Goal: Contribute content

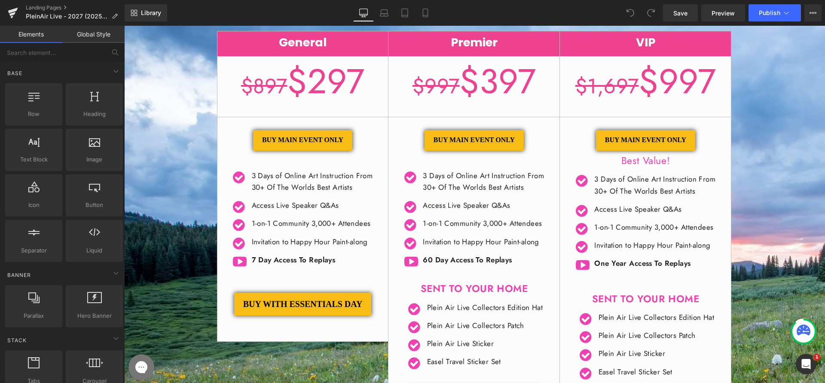
scroll to position [199, 0]
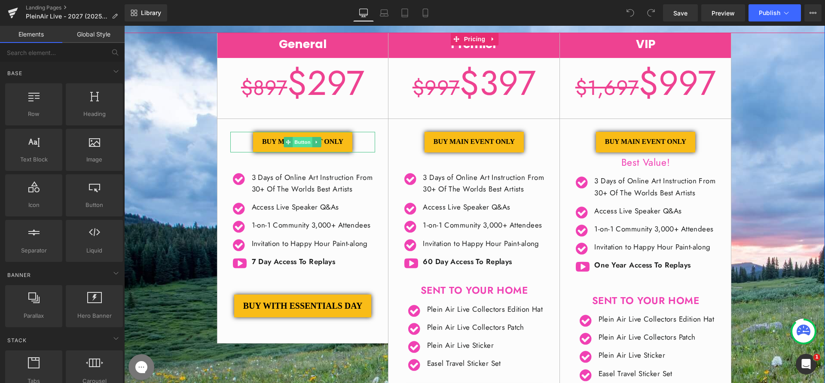
click at [303, 144] on span "Button" at bounding box center [303, 142] width 20 height 10
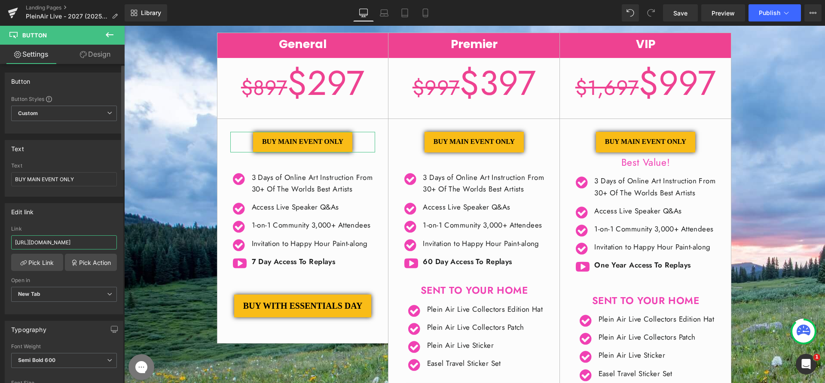
drag, startPoint x: 90, startPoint y: 242, endPoint x: 118, endPoint y: 246, distance: 28.6
click at [118, 246] on div "[URL][DOMAIN_NAME] Link [URL][DOMAIN_NAME] Pick Link Pick Action Current Tab Ne…" at bounding box center [64, 270] width 118 height 88
drag, startPoint x: 99, startPoint y: 245, endPoint x: 124, endPoint y: 243, distance: 25.0
click at [124, 243] on div "Button Button Styles Custom Custom Setup Global Style Custom Setup Global Style…" at bounding box center [62, 225] width 125 height 323
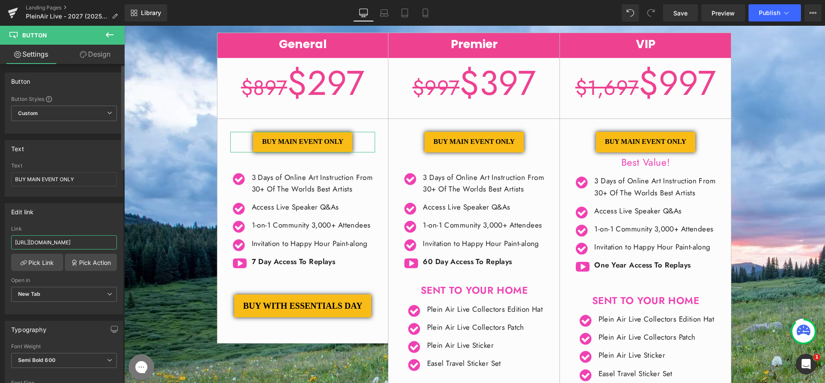
click at [94, 241] on input "[URL][DOMAIN_NAME]" at bounding box center [64, 243] width 106 height 14
drag, startPoint x: 93, startPoint y: 242, endPoint x: 114, endPoint y: 242, distance: 21.1
click at [114, 242] on div "[URL][DOMAIN_NAME] Link [URL][DOMAIN_NAME] Pick Link Pick Action Current Tab Ne…" at bounding box center [64, 270] width 118 height 88
type input "[URL][DOMAIN_NAME]"
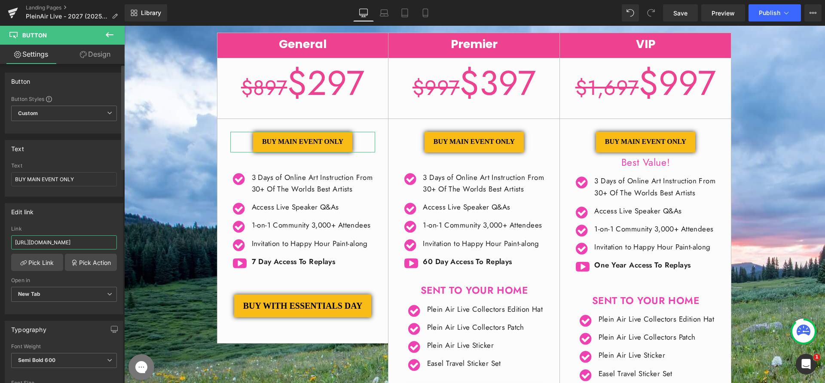
drag, startPoint x: 77, startPoint y: 242, endPoint x: 118, endPoint y: 243, distance: 41.7
click at [118, 243] on div "[URL][DOMAIN_NAME] Link [URL][DOMAIN_NAME] Pick Link Pick Action Current Tab Ne…" at bounding box center [64, 270] width 118 height 88
click at [466, 141] on span "Button" at bounding box center [475, 142] width 20 height 10
drag, startPoint x: 80, startPoint y: 242, endPoint x: 117, endPoint y: 242, distance: 37.4
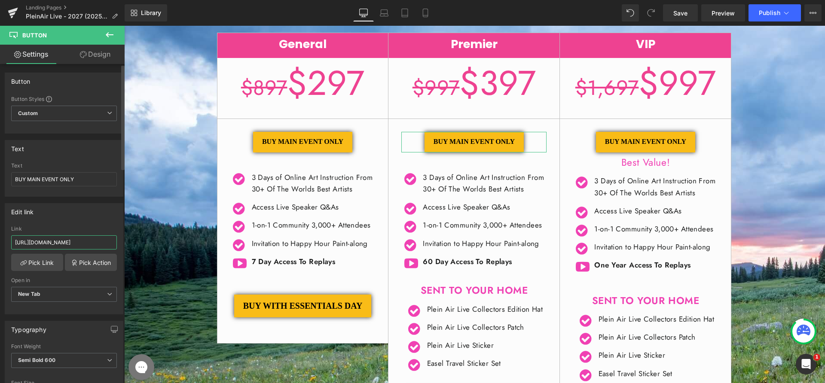
click at [117, 242] on div "[URL][DOMAIN_NAME] Link [URL][DOMAIN_NAME] Pick Link Pick Action Current Tab Ne…" at bounding box center [64, 270] width 118 height 88
click at [103, 242] on input "[URL][DOMAIN_NAME]" at bounding box center [64, 243] width 106 height 14
drag, startPoint x: 200, startPoint y: 269, endPoint x: 138, endPoint y: 244, distance: 66.7
paste input "PS"
type input "[URL][DOMAIN_NAME]"
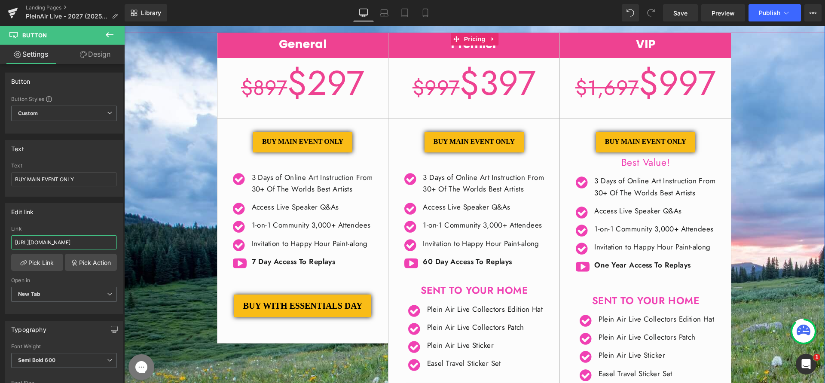
scroll to position [0, 121]
click at [640, 144] on span "Button" at bounding box center [646, 143] width 20 height 10
drag, startPoint x: 88, startPoint y: 240, endPoint x: 122, endPoint y: 240, distance: 34.0
click at [122, 240] on div "Button Button Styles Custom Custom Setup Global Style Custom Setup Global Style…" at bounding box center [62, 225] width 125 height 323
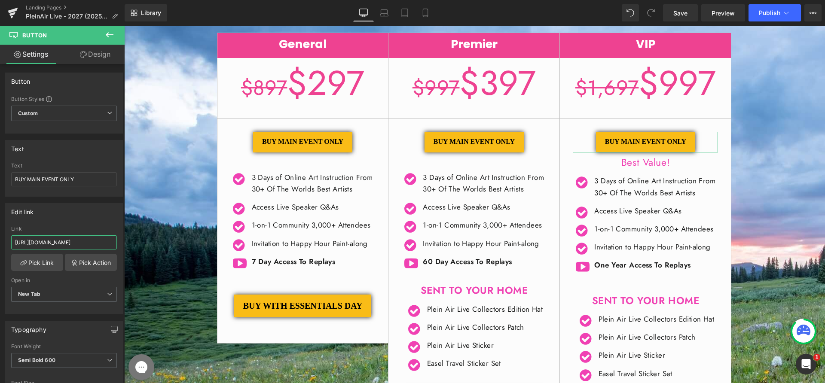
drag, startPoint x: 207, startPoint y: 269, endPoint x: 127, endPoint y: 245, distance: 84.0
click at [93, 244] on input "[URL][DOMAIN_NAME]" at bounding box center [64, 243] width 106 height 14
drag, startPoint x: 201, startPoint y: 269, endPoint x: 248, endPoint y: 268, distance: 47.3
paste input "PS"
type input "[URL][DOMAIN_NAME]"
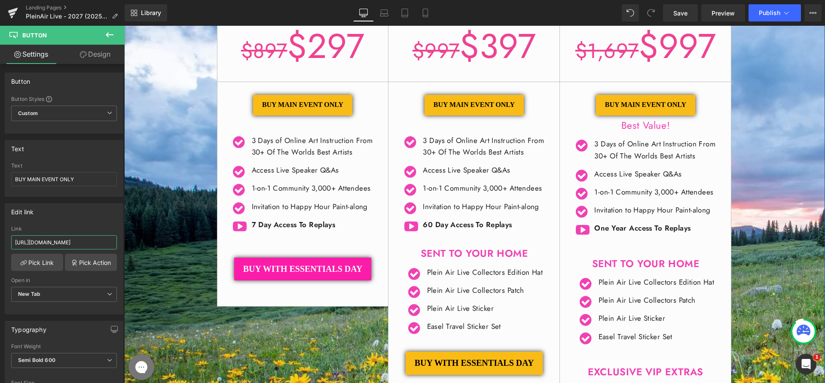
scroll to position [279, 0]
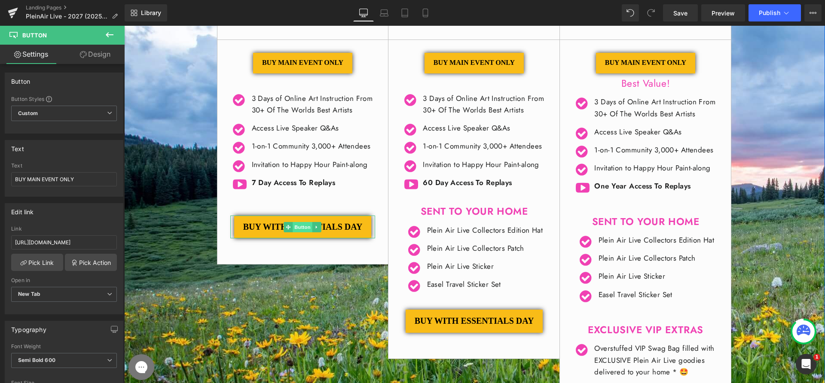
click at [293, 233] on span "Button" at bounding box center [303, 227] width 20 height 10
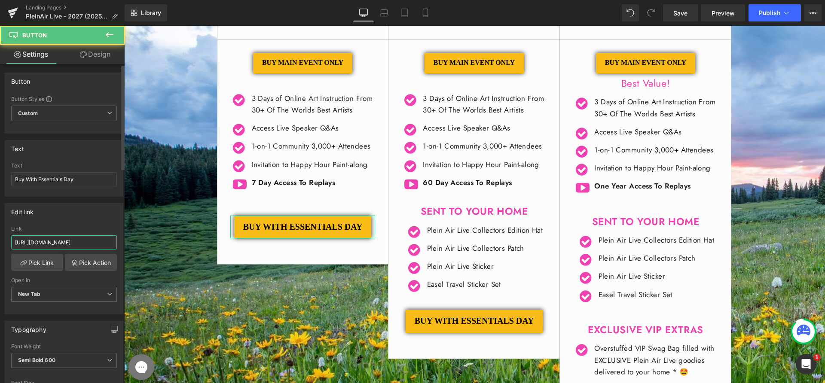
drag, startPoint x: 67, startPoint y: 244, endPoint x: 118, endPoint y: 246, distance: 50.3
click at [118, 246] on div "[URL][DOMAIN_NAME] Link [URL][DOMAIN_NAME] Pick Link Pick Action Current Tab Ne…" at bounding box center [64, 270] width 118 height 88
click at [89, 243] on input "[URL][DOMAIN_NAME]" at bounding box center [64, 243] width 106 height 14
drag, startPoint x: 76, startPoint y: 243, endPoint x: 114, endPoint y: 244, distance: 38.3
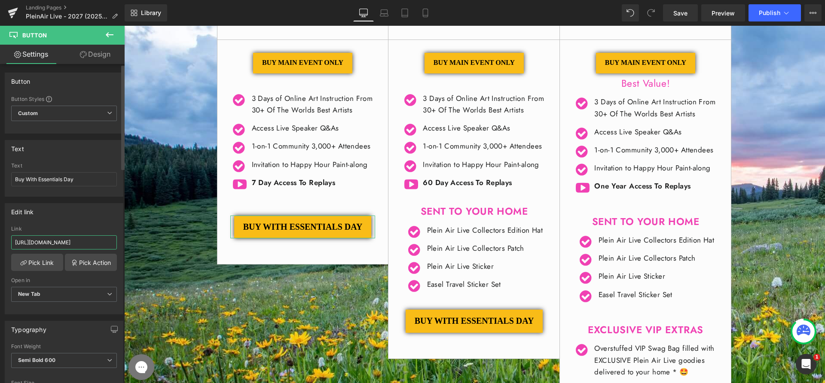
click at [114, 244] on div "[URL][DOMAIN_NAME] Link [URL][DOMAIN_NAME] Pick Link Pick Action Current Tab Ne…" at bounding box center [64, 270] width 118 height 88
paste input "PS"
type input "[URL][DOMAIN_NAME]"
click at [469, 327] on span "Button" at bounding box center [475, 321] width 20 height 10
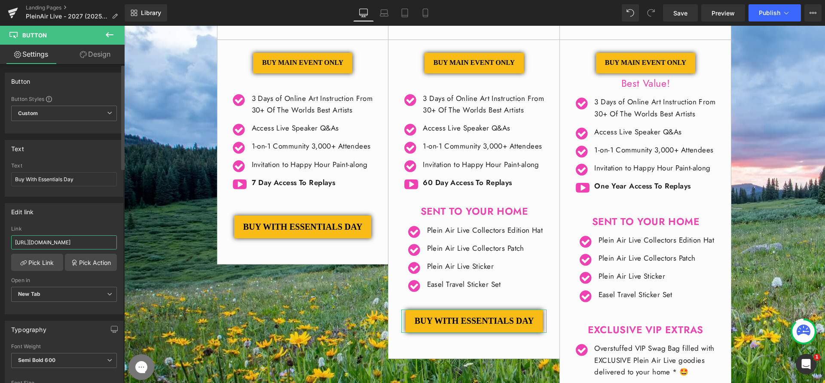
scroll to position [0, 169]
drag, startPoint x: 92, startPoint y: 242, endPoint x: 113, endPoint y: 243, distance: 21.1
click at [113, 243] on input "[URL][DOMAIN_NAME]" at bounding box center [64, 243] width 106 height 14
click at [88, 239] on input "[URL][DOMAIN_NAME]" at bounding box center [64, 243] width 106 height 14
drag, startPoint x: 76, startPoint y: 242, endPoint x: 117, endPoint y: 242, distance: 40.8
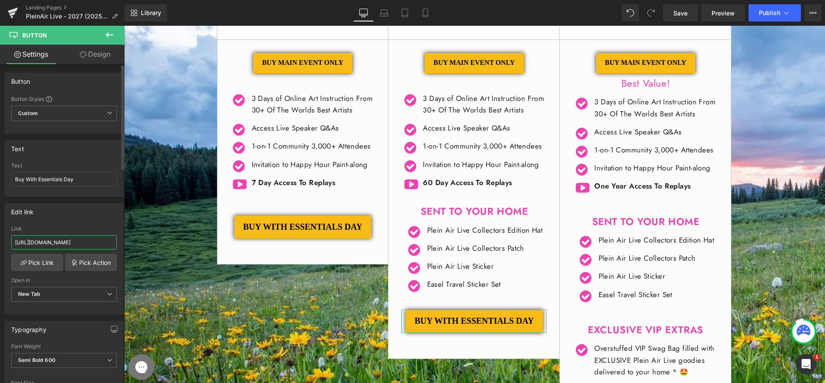
click at [117, 242] on div "[URL][DOMAIN_NAME] Link [URL][DOMAIN_NAME] Pick Link Pick Action Current Tab Ne…" at bounding box center [64, 270] width 118 height 88
paste input "PS"
type input "[URL][DOMAIN_NAME]"
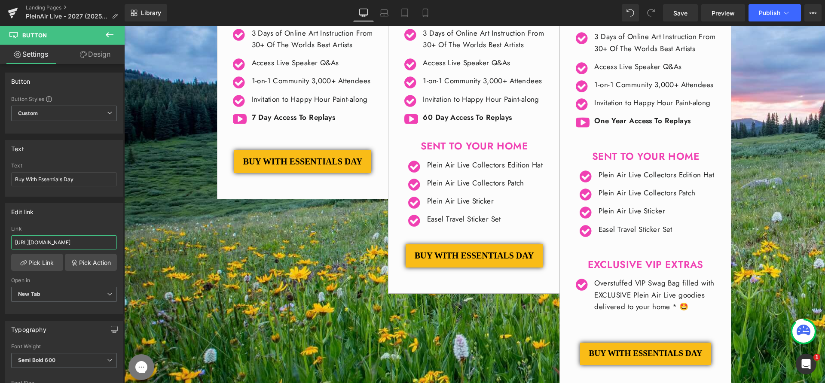
scroll to position [447, 0]
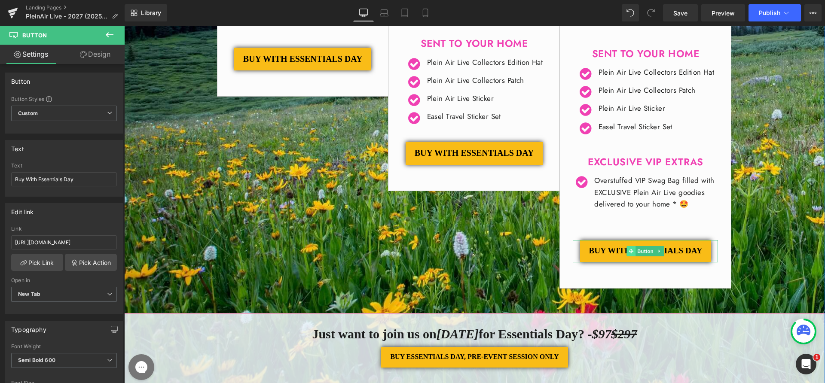
click at [631, 254] on icon at bounding box center [631, 251] width 5 height 5
drag, startPoint x: 220, startPoint y: 270, endPoint x: 125, endPoint y: 242, distance: 99.3
click at [93, 239] on input "[URL][DOMAIN_NAME]" at bounding box center [64, 243] width 106 height 14
drag, startPoint x: 77, startPoint y: 240, endPoint x: 111, endPoint y: 242, distance: 34.9
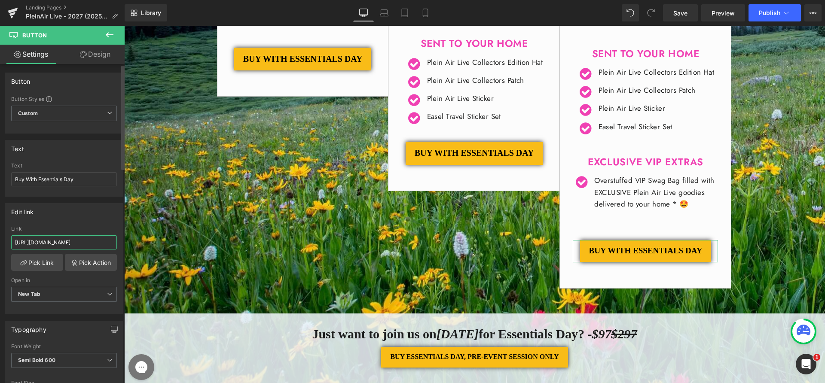
click at [111, 242] on input "[URL][DOMAIN_NAME]" at bounding box center [64, 243] width 106 height 14
paste input "PS"
type input "[URL][DOMAIN_NAME]"
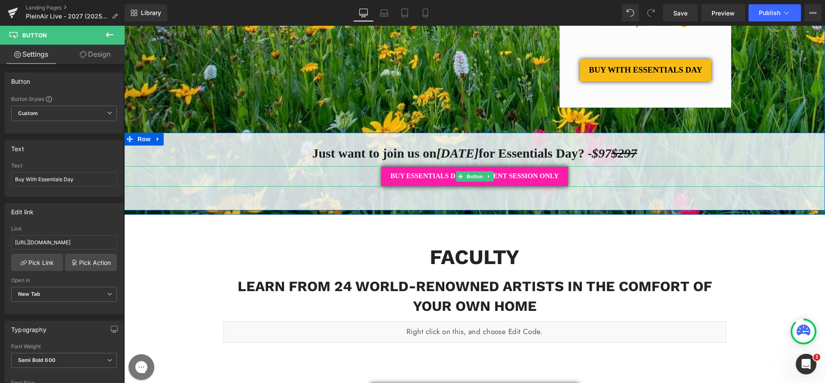
click at [465, 182] on span "Button" at bounding box center [475, 176] width 20 height 10
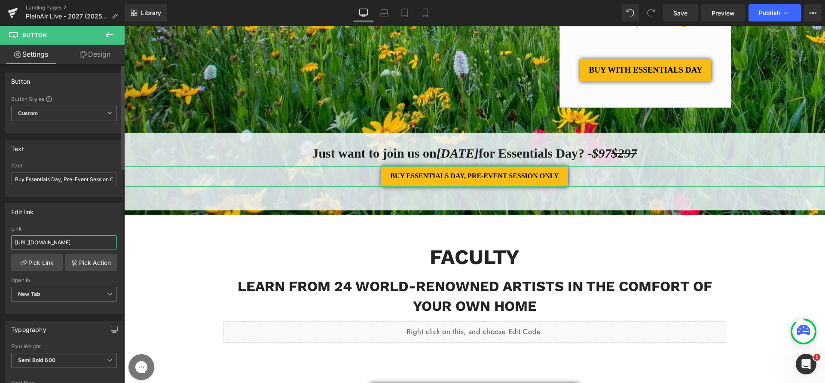
scroll to position [0, 121]
drag, startPoint x: 89, startPoint y: 237, endPoint x: 119, endPoint y: 242, distance: 30.4
click at [119, 242] on div "[URL][DOMAIN_NAME] Link [URL][DOMAIN_NAME] Pick Link Pick Action Current Tab Ne…" at bounding box center [64, 270] width 118 height 88
click at [99, 242] on input "[URL][DOMAIN_NAME]" at bounding box center [64, 243] width 106 height 14
drag, startPoint x: 76, startPoint y: 242, endPoint x: 115, endPoint y: 243, distance: 38.7
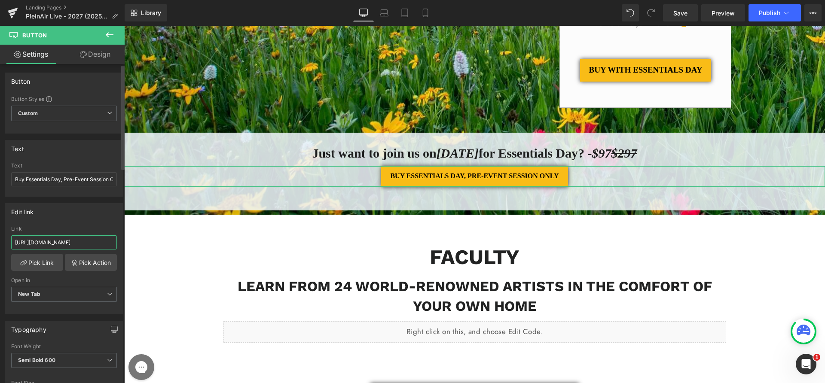
click at [115, 243] on div "[URL][DOMAIN_NAME] Link [URL][DOMAIN_NAME] Pick Link Pick Action Current Tab Ne…" at bounding box center [64, 270] width 118 height 88
paste input "PS"
type input "[URL][DOMAIN_NAME]"
click at [95, 224] on div "Edit link [URL][DOMAIN_NAME] Link [URL][DOMAIN_NAME] Pick Link Pick Action Curr…" at bounding box center [64, 258] width 119 height 111
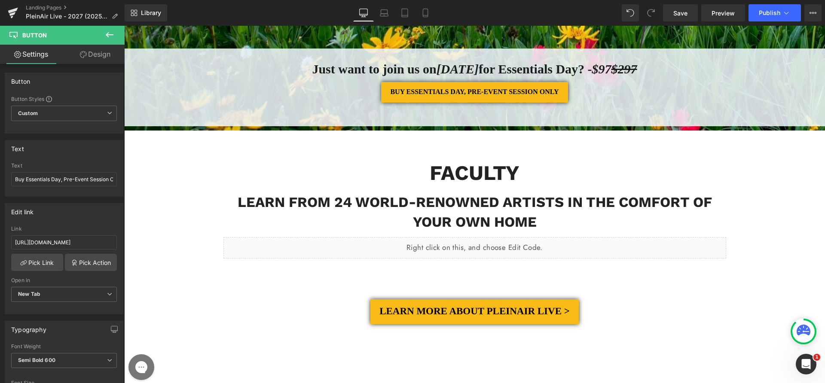
scroll to position [804, 0]
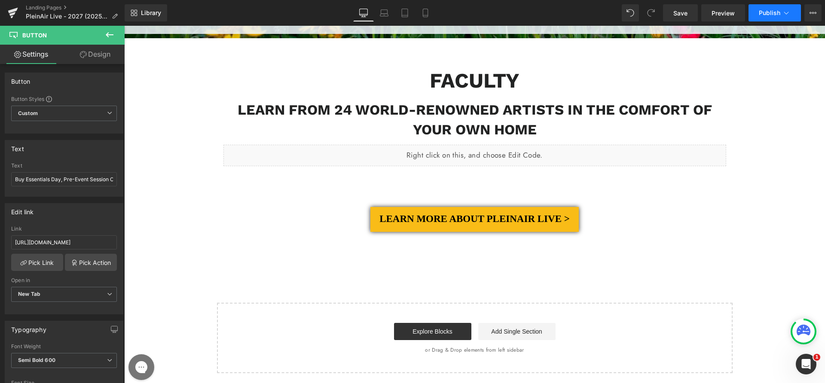
click at [760, 18] on button "Publish" at bounding box center [775, 12] width 52 height 17
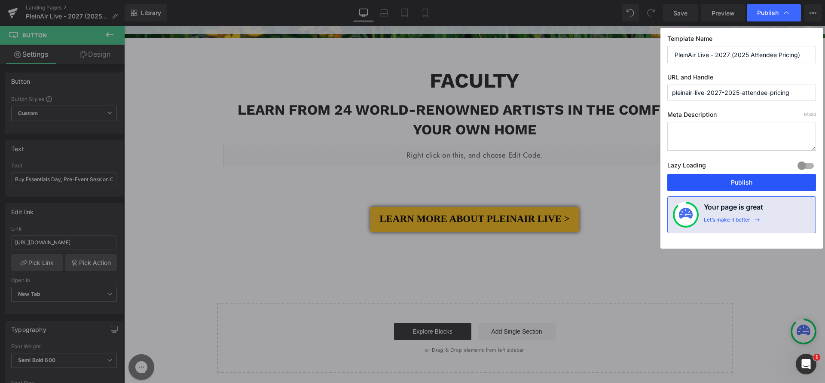
click at [714, 176] on button "Publish" at bounding box center [741, 182] width 149 height 17
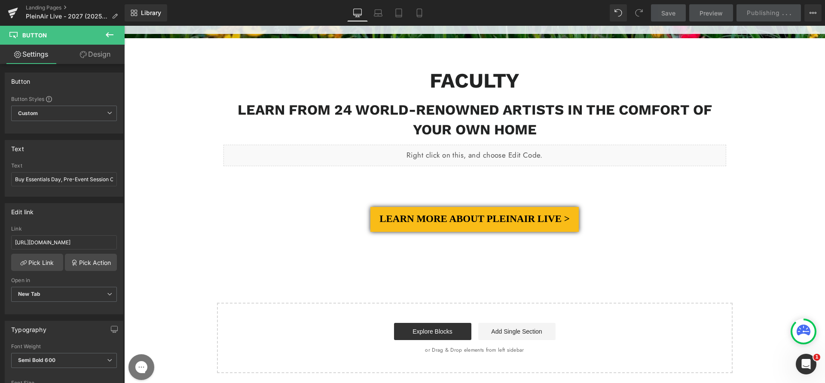
scroll to position [0, 0]
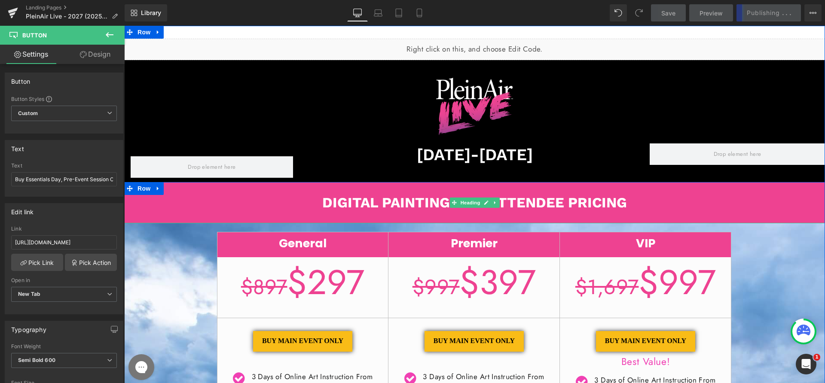
click at [393, 199] on b "DIGITAL PAINTING LIVE ATTENDEE PRICING" at bounding box center [474, 202] width 305 height 17
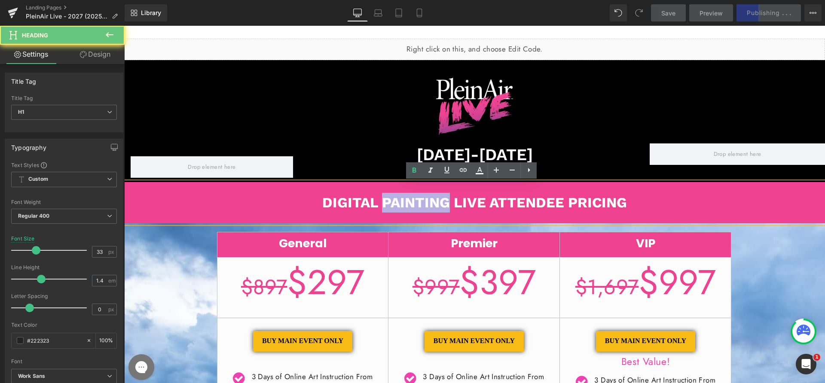
click at [393, 199] on b "DIGITAL PAINTING LIVE ATTENDEE PRICING" at bounding box center [474, 202] width 305 height 17
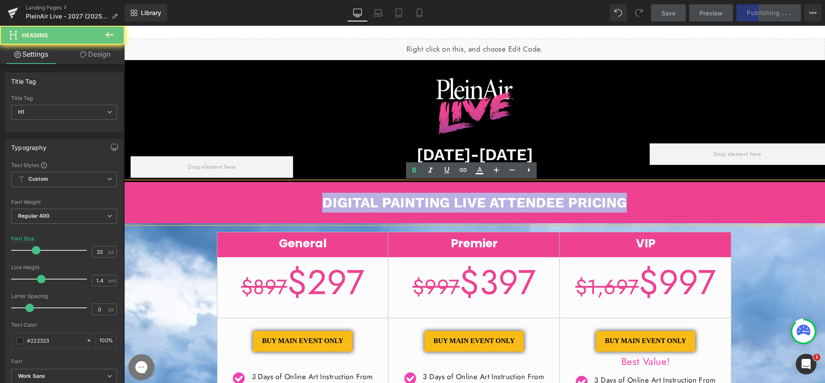
click at [393, 199] on b "DIGITAL PAINTING LIVE ATTENDEE PRICING" at bounding box center [474, 202] width 305 height 17
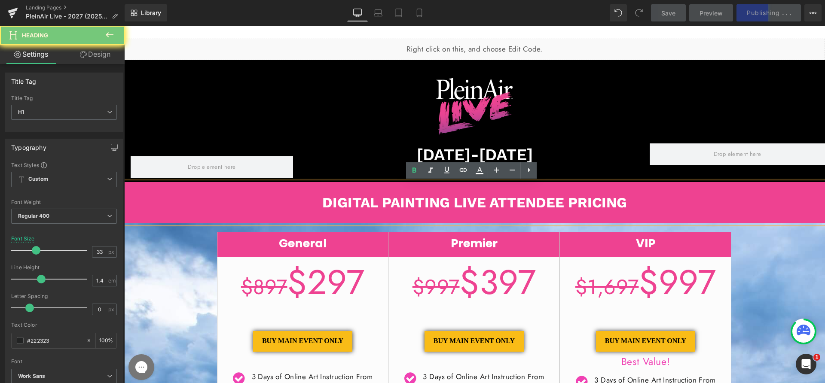
click at [453, 203] on b "DIGITAL PAINTING LIVE ATTENDEE PRICING" at bounding box center [474, 202] width 305 height 17
click at [462, 202] on b "DIGITAL PAINTING LIVE ATTENDEE PRICING" at bounding box center [474, 202] width 305 height 17
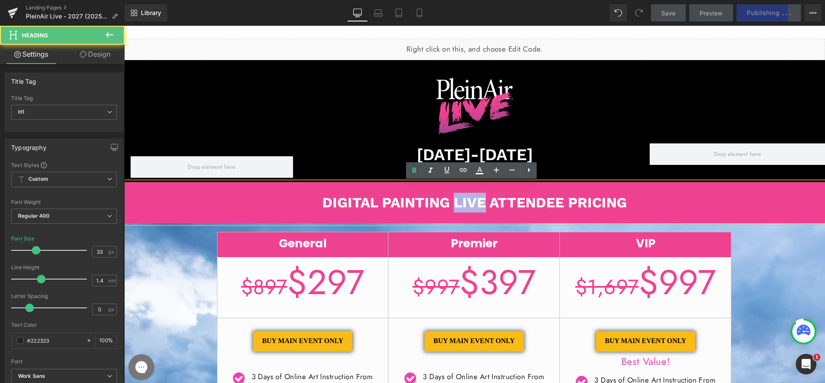
click at [462, 202] on b "DIGITAL PAINTING LIVE ATTENDEE PRICING" at bounding box center [474, 202] width 305 height 17
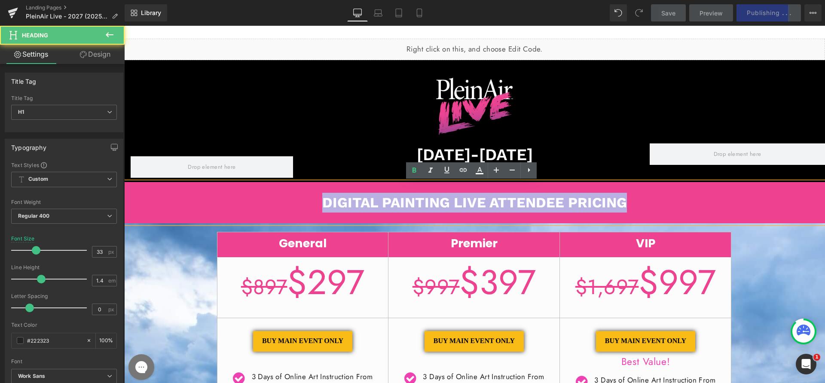
click at [462, 202] on b "DIGITAL PAINTING LIVE ATTENDEE PRICING" at bounding box center [474, 202] width 305 height 17
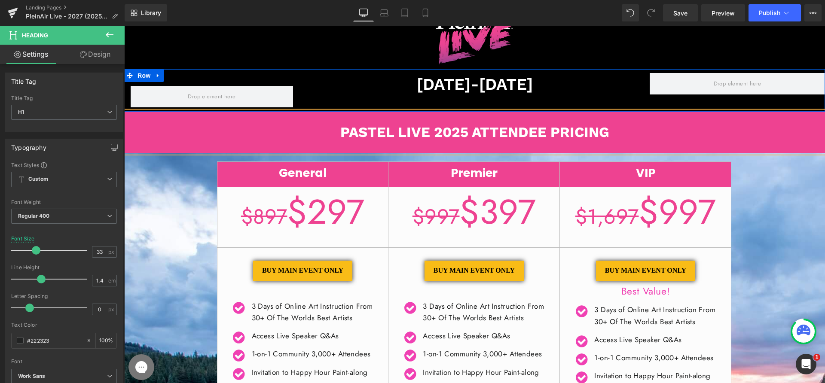
scroll to position [112, 0]
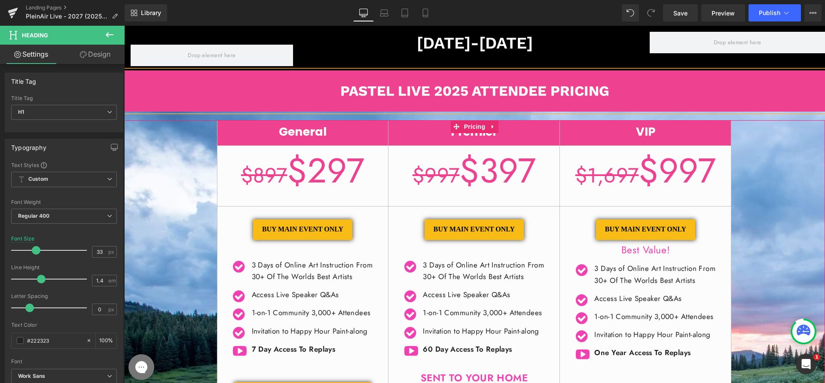
click at [175, 186] on div "General $897 $297 / BUY MAIN EVENT ONLY Button" at bounding box center [474, 371] width 701 height 503
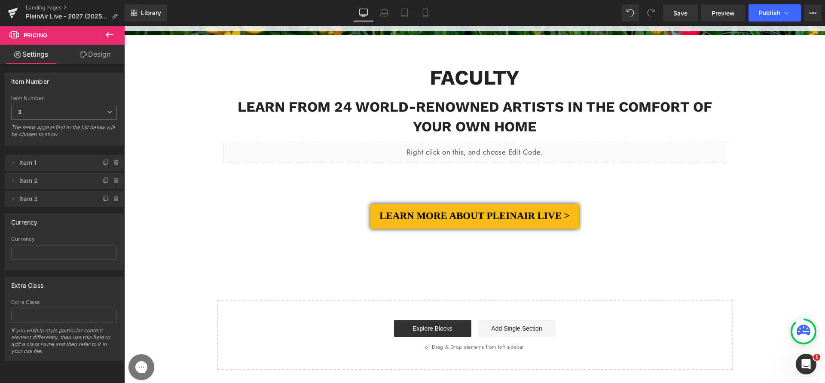
scroll to position [606, 0]
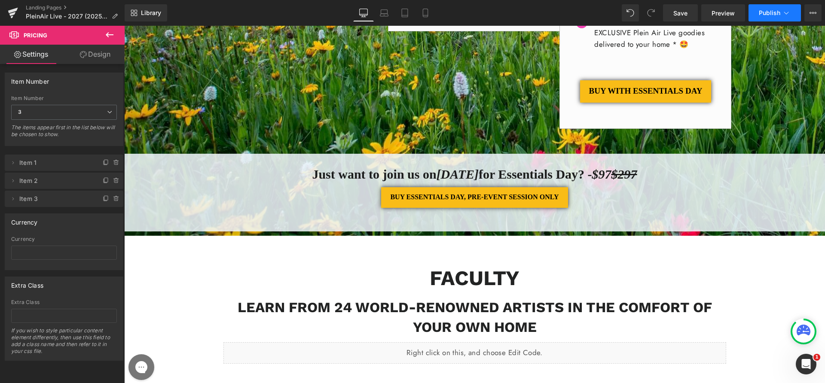
click at [770, 10] on span "Publish" at bounding box center [769, 12] width 21 height 7
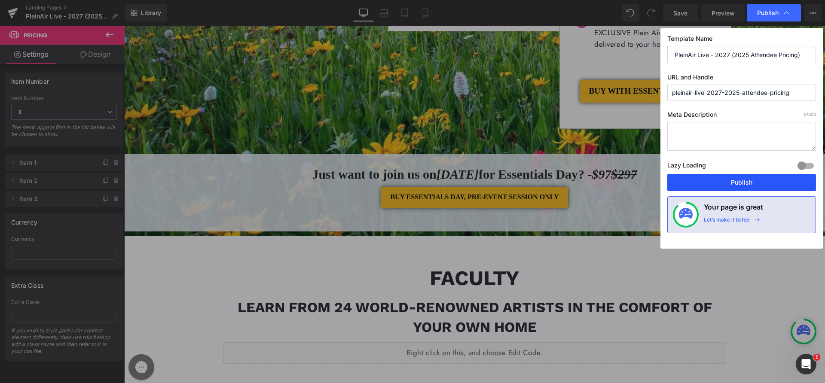
drag, startPoint x: 740, startPoint y: 181, endPoint x: 615, endPoint y: 158, distance: 127.1
click at [740, 181] on button "Publish" at bounding box center [741, 182] width 149 height 17
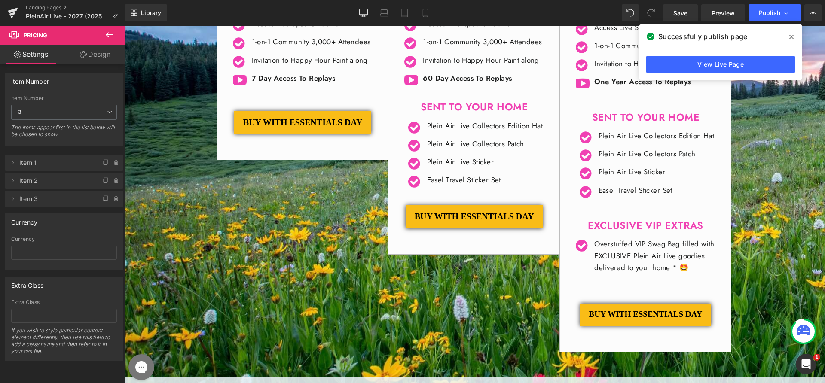
scroll to position [266, 0]
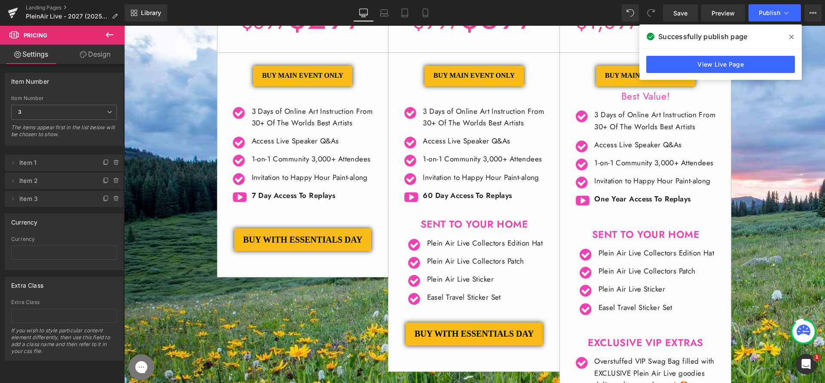
click at [791, 34] on icon at bounding box center [792, 37] width 4 height 7
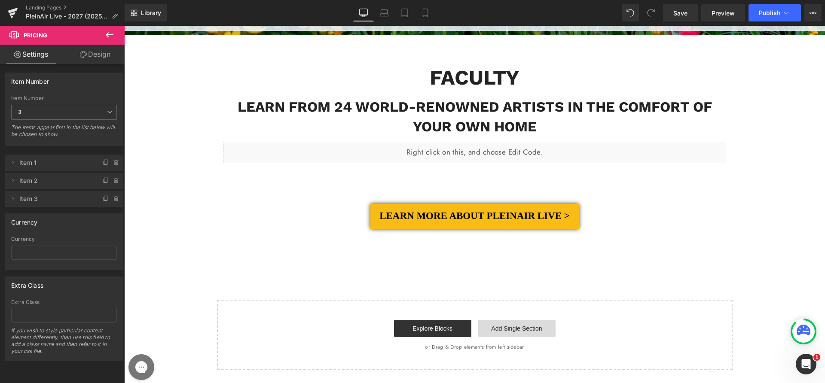
scroll to position [852, 0]
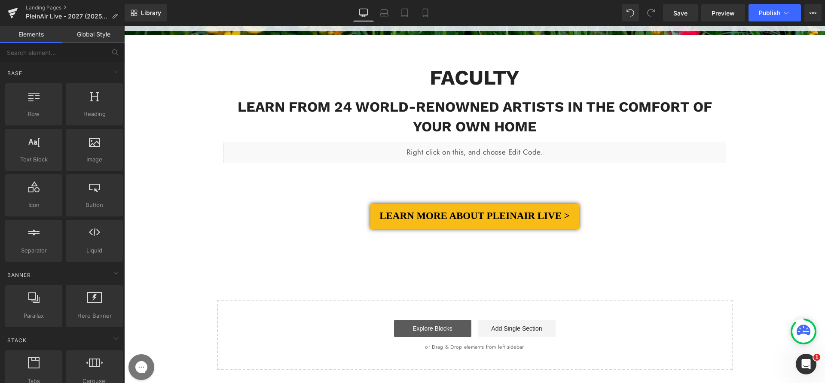
click at [436, 329] on link "Explore Blocks" at bounding box center [432, 328] width 77 height 17
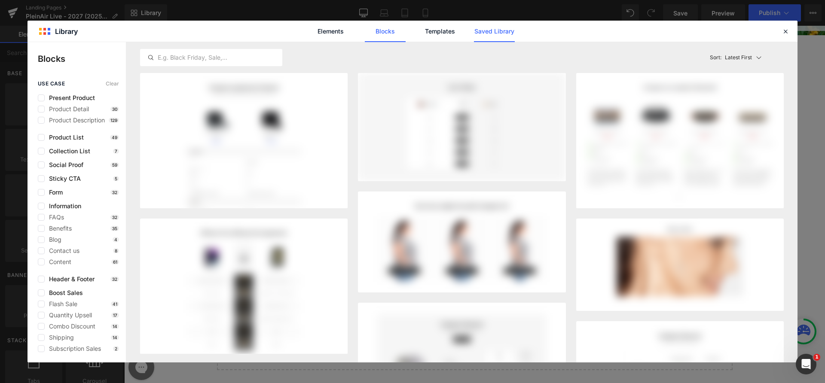
click at [476, 33] on link "Saved Library" at bounding box center [494, 31] width 41 height 21
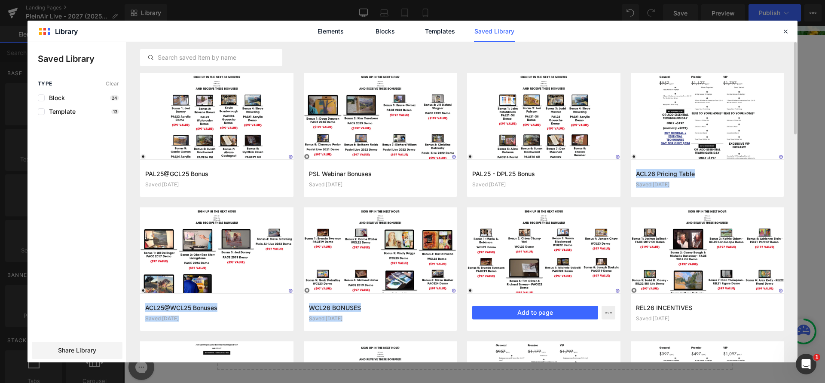
drag, startPoint x: 554, startPoint y: 185, endPoint x: 508, endPoint y: 213, distance: 53.8
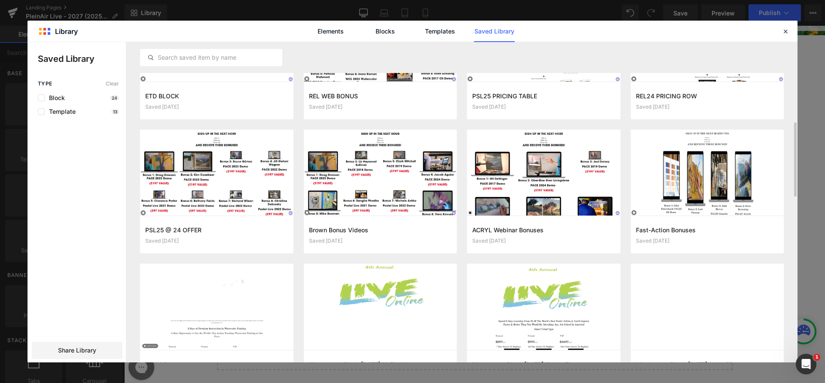
scroll to position [0, 0]
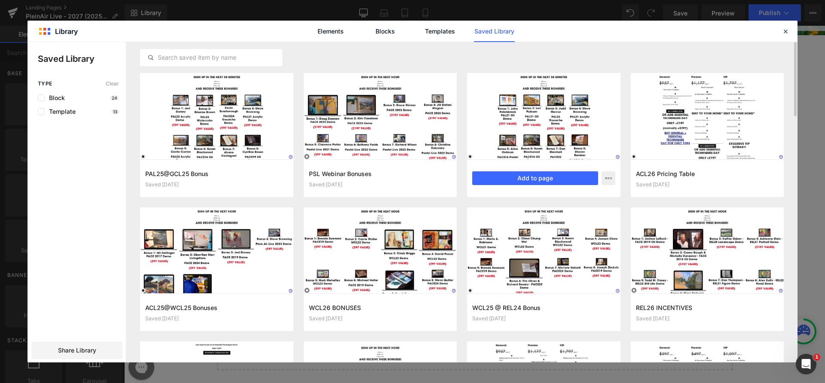
click at [532, 168] on div "PAL25 - DPL25 Bonus Saved [DATE] Add to page" at bounding box center [543, 178] width 153 height 38
click at [536, 181] on button "Add to page" at bounding box center [535, 178] width 126 height 14
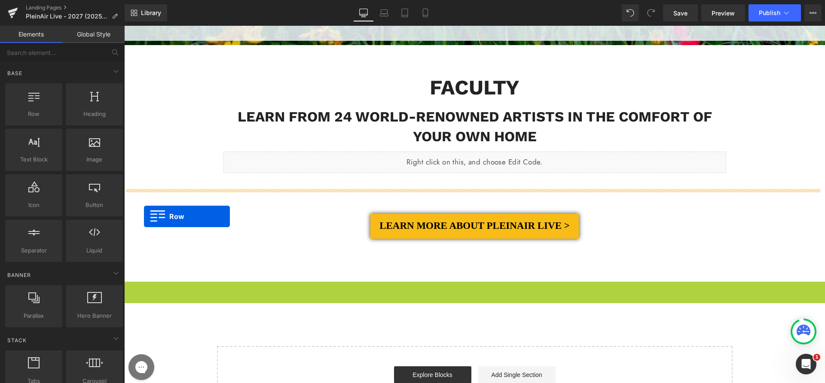
scroll to position [758, 0]
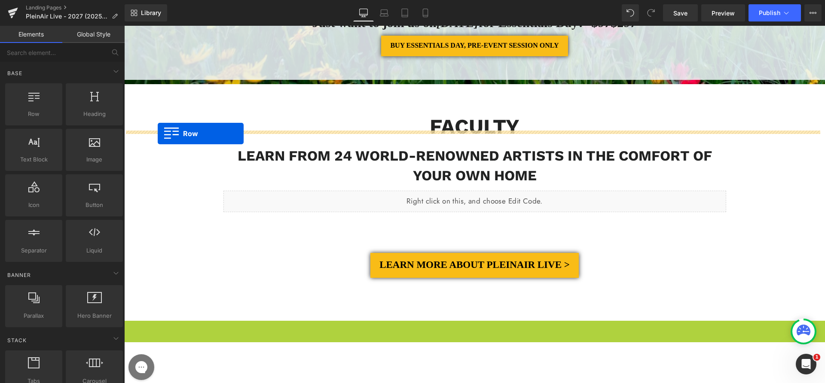
drag, startPoint x: 130, startPoint y: 235, endPoint x: 158, endPoint y: 134, distance: 105.1
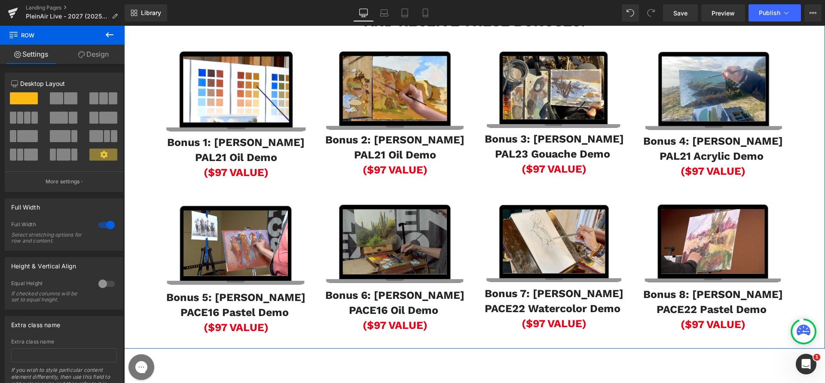
scroll to position [960, 0]
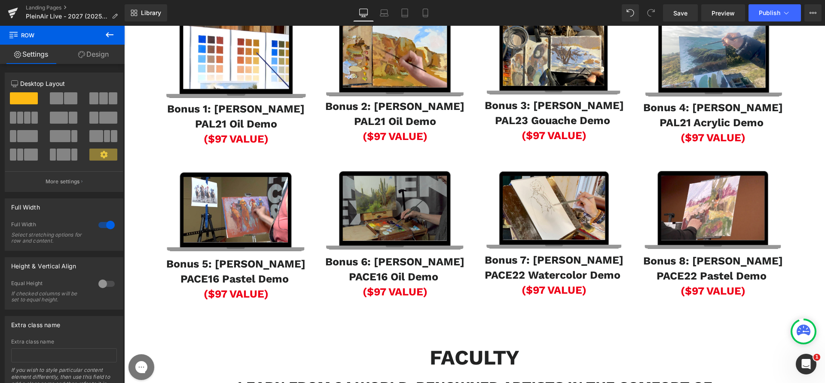
click at [334, 113] on b "Bonus 2: [PERSON_NAME]" at bounding box center [394, 106] width 139 height 12
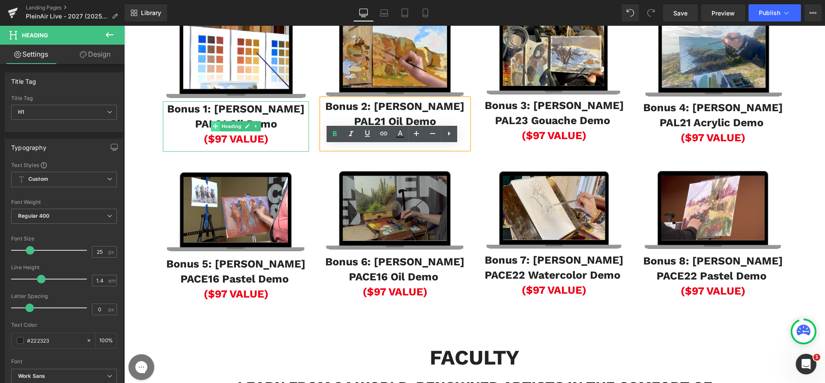
click at [213, 132] on span at bounding box center [215, 126] width 9 height 10
click at [208, 130] on b "Bonus 1: [PERSON_NAME] PAL21 Oil Demo" at bounding box center [236, 117] width 138 height 28
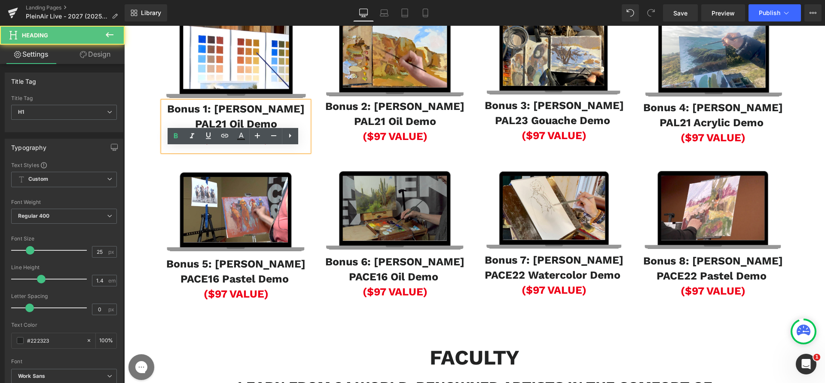
click at [213, 130] on b "Bonus 1: [PERSON_NAME] PAL21 Oil Demo" at bounding box center [236, 117] width 138 height 28
drag, startPoint x: 211, startPoint y: 154, endPoint x: 306, endPoint y: 171, distance: 95.7
click at [306, 132] on h1 "Bonus 1: [PERSON_NAME] PAL21 Oil Demo" at bounding box center [236, 116] width 146 height 30
paste div
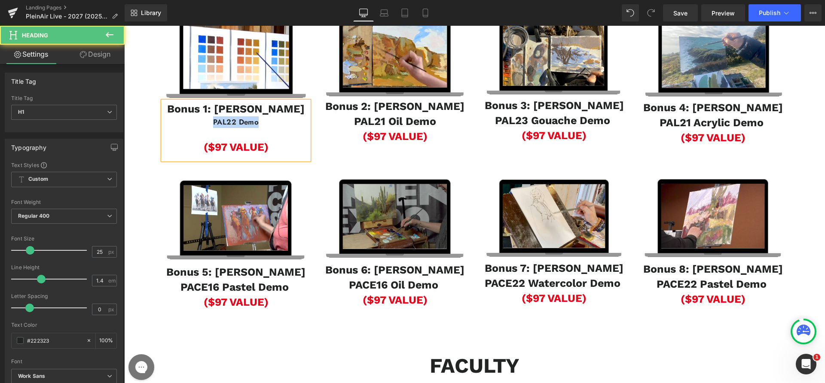
drag, startPoint x: 265, startPoint y: 171, endPoint x: 185, endPoint y: 168, distance: 79.6
click at [185, 128] on div "PAL22 Demo" at bounding box center [236, 122] width 146 height 12
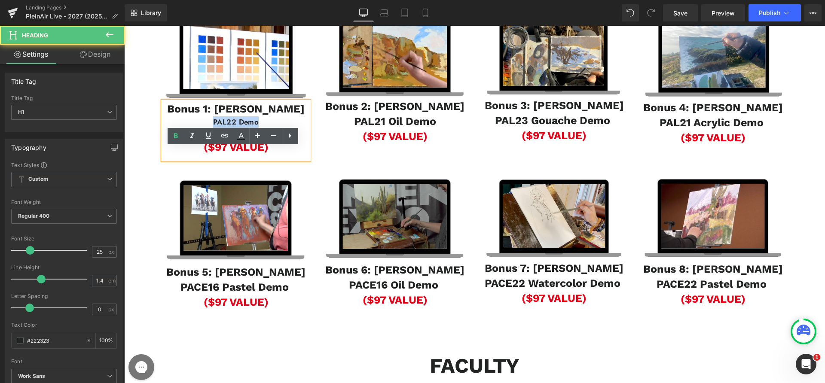
copy b "PAL22 Demo"
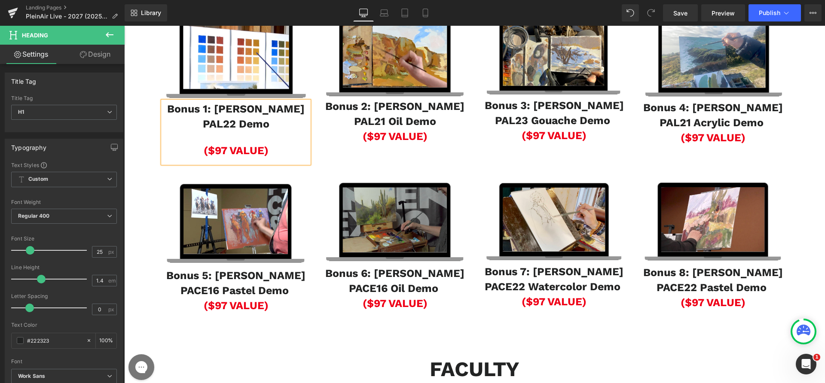
click at [212, 143] on div at bounding box center [236, 138] width 146 height 12
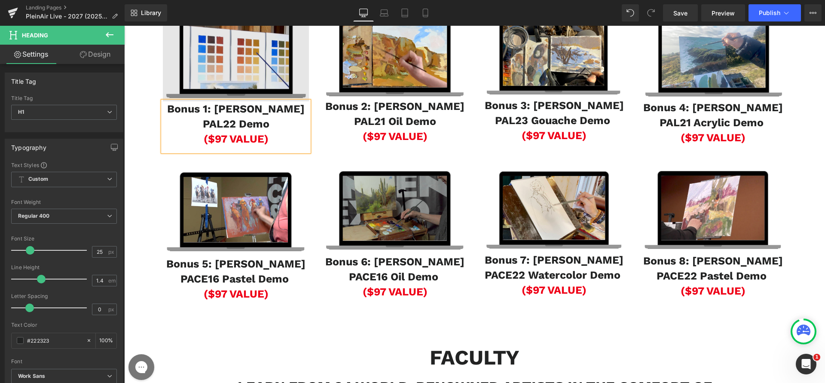
click at [230, 98] on img at bounding box center [236, 59] width 146 height 86
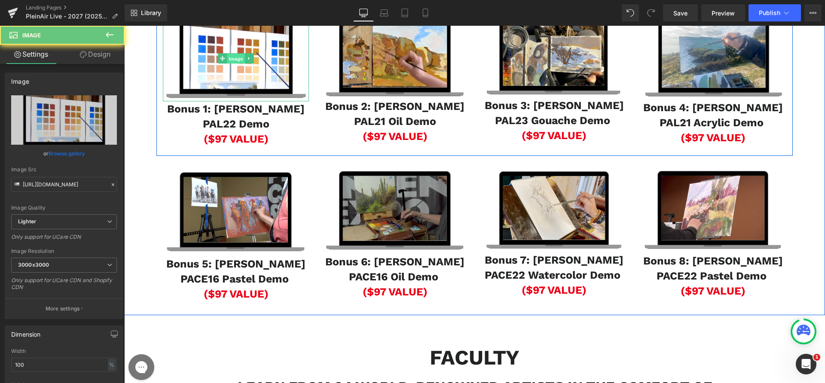
click at [233, 64] on span "Image" at bounding box center [236, 59] width 18 height 10
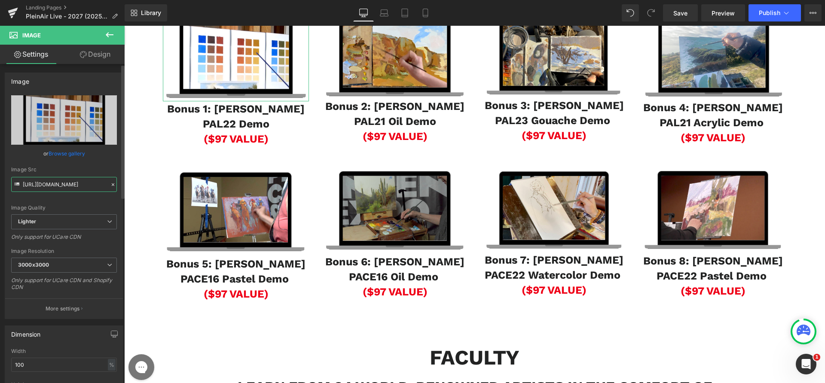
click at [77, 182] on input "[URL][DOMAIN_NAME]" at bounding box center [64, 184] width 106 height 15
paste input "[DOMAIN_NAME][URL]"
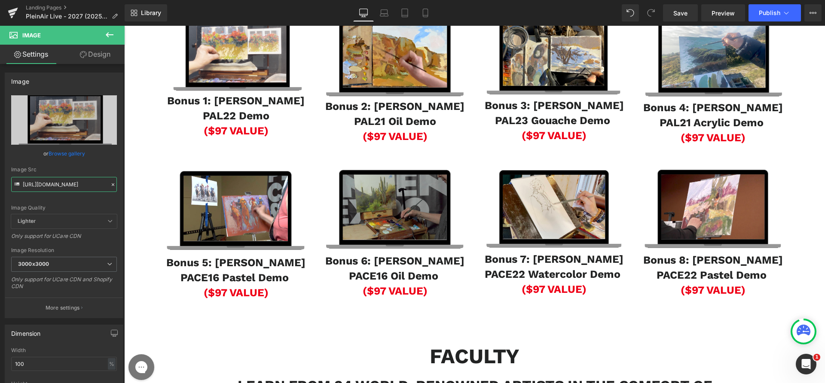
type input "[URL][DOMAIN_NAME]"
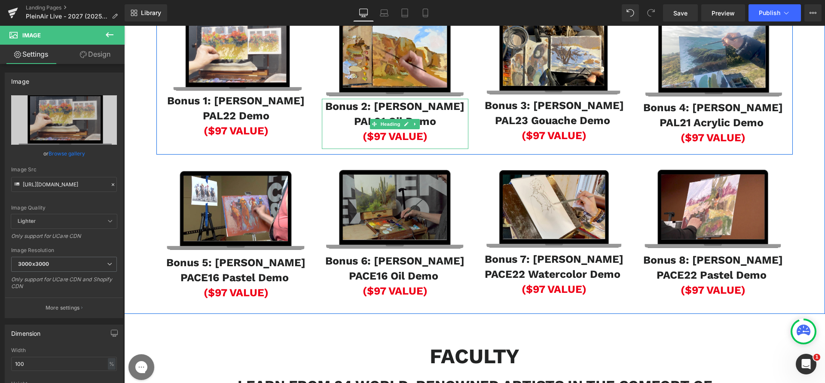
click at [404, 113] on b "Bonus 2: [PERSON_NAME]" at bounding box center [394, 106] width 139 height 12
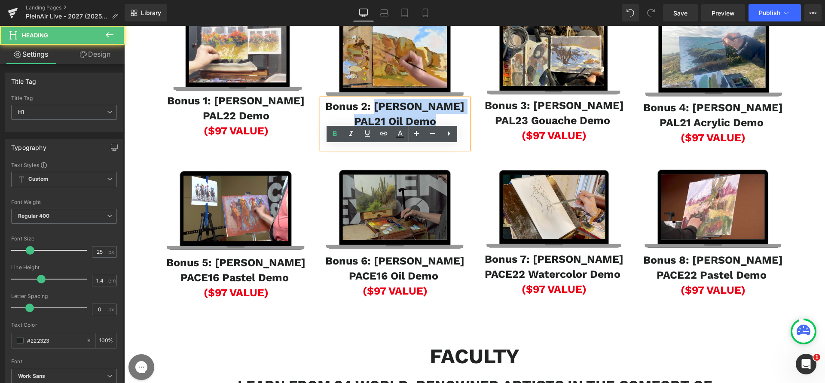
drag, startPoint x: 384, startPoint y: 153, endPoint x: 432, endPoint y: 170, distance: 51.1
click at [432, 149] on div "Bonus 2: [PERSON_NAME] PAL21 Oil Demo ($97 VALUE)" at bounding box center [395, 124] width 146 height 50
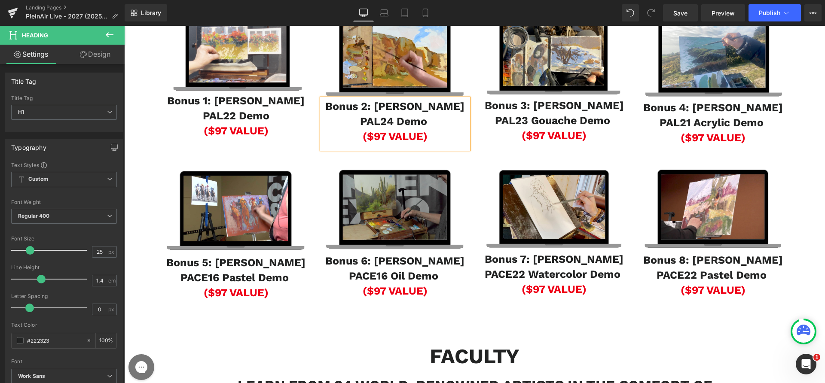
click at [549, 112] on b "Bonus 3: [PERSON_NAME]" at bounding box center [554, 105] width 139 height 12
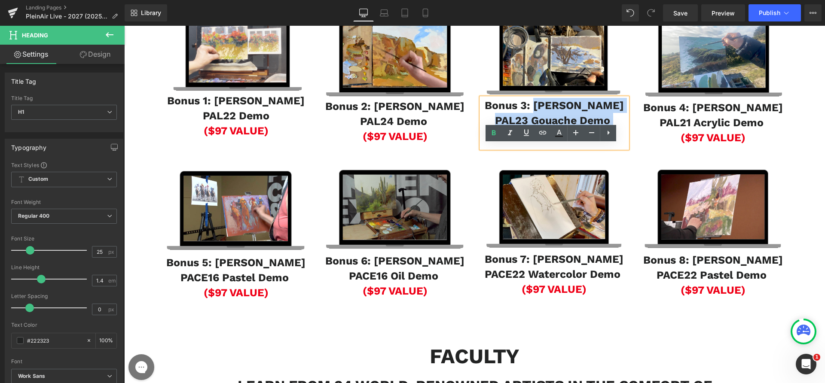
drag, startPoint x: 544, startPoint y: 150, endPoint x: 609, endPoint y: 162, distance: 66.9
click at [609, 148] on div "Bonus 3: [PERSON_NAME] PAL23 Gouache Demo ($97 VALUE)" at bounding box center [554, 123] width 146 height 50
paste div
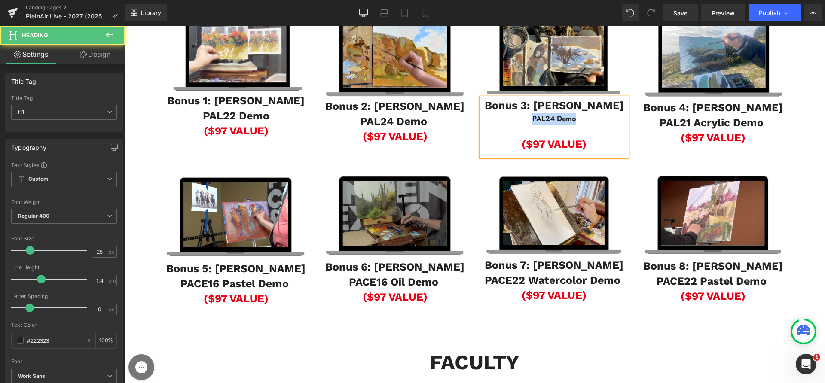
drag, startPoint x: 580, startPoint y: 168, endPoint x: 502, endPoint y: 169, distance: 77.8
click at [502, 125] on div "PAL24 Demo" at bounding box center [554, 119] width 146 height 12
copy b "PAL24 Demo"
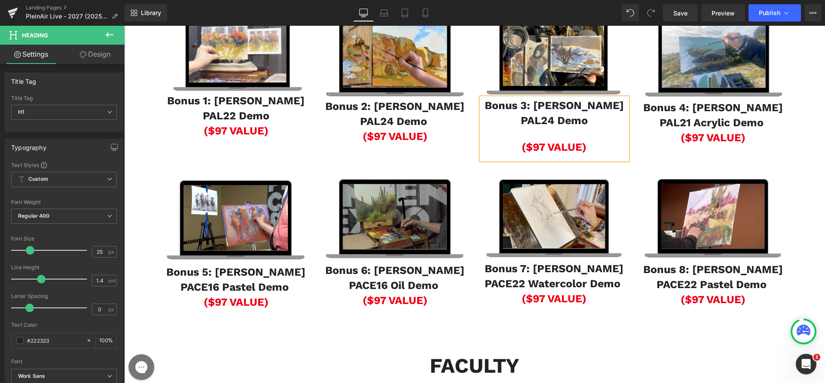
click at [531, 140] on div at bounding box center [554, 134] width 146 height 12
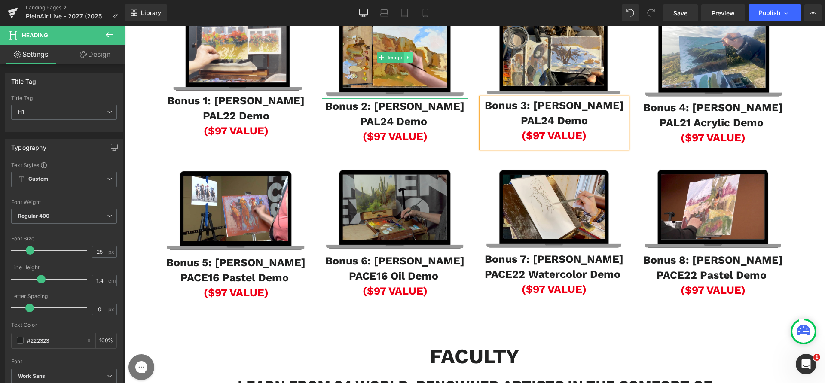
click at [404, 63] on link at bounding box center [408, 57] width 9 height 10
click at [378, 63] on link "Image" at bounding box center [390, 57] width 27 height 10
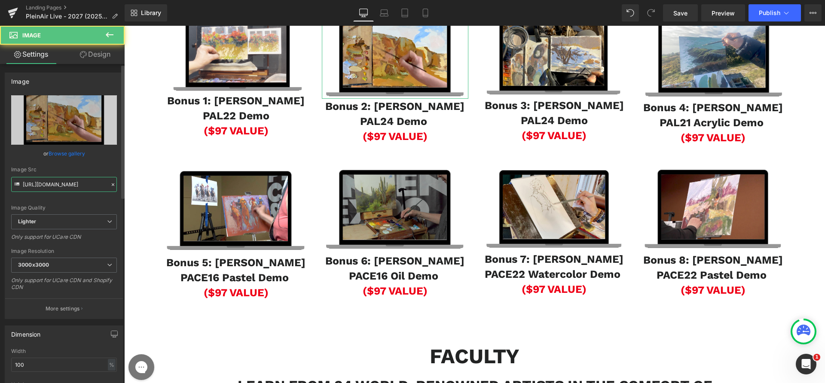
click at [73, 183] on input "[URL][DOMAIN_NAME]" at bounding box center [64, 184] width 106 height 15
paste input "[DOMAIN_NAME][URL]"
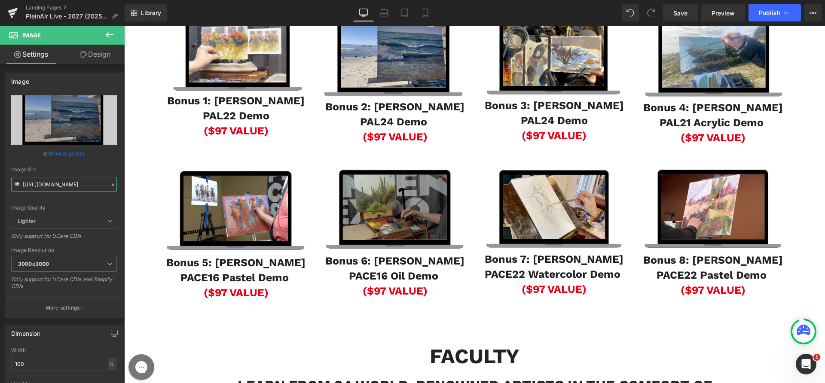
type input "[URL][DOMAIN_NAME]"
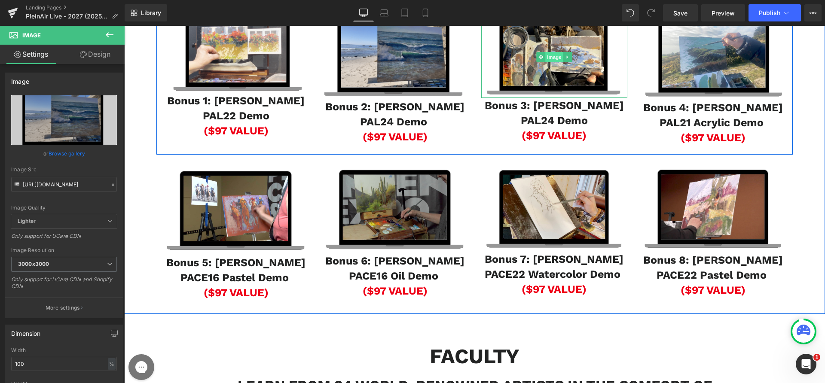
click at [545, 62] on span "Image" at bounding box center [554, 57] width 18 height 10
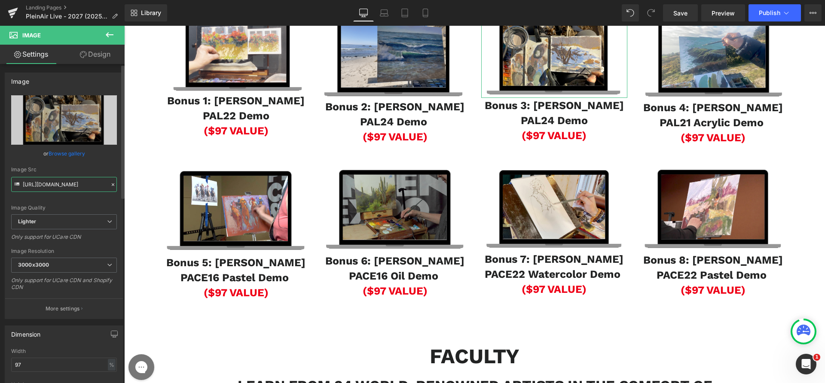
click at [74, 187] on input "[URL][DOMAIN_NAME]" at bounding box center [64, 184] width 106 height 15
paste input "[DOMAIN_NAME][URL]"
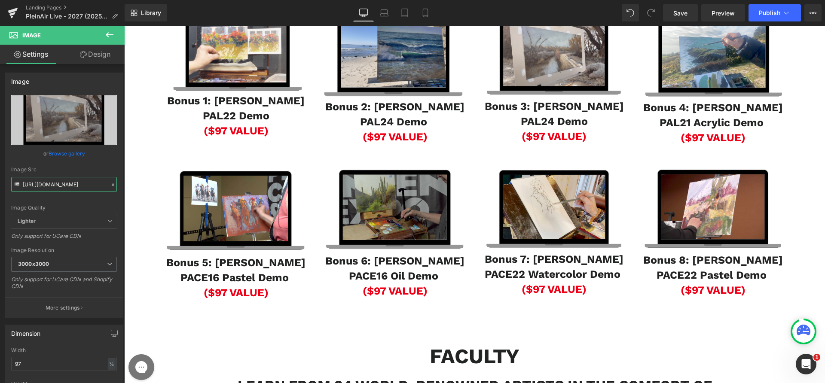
type input "[URL][DOMAIN_NAME]"
click at [704, 115] on h1 "Bonus 4: [PERSON_NAME]" at bounding box center [713, 107] width 146 height 15
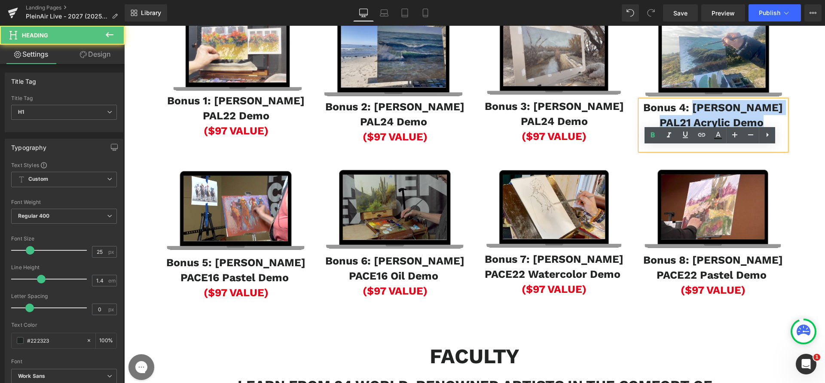
drag, startPoint x: 698, startPoint y: 155, endPoint x: 759, endPoint y: 168, distance: 61.9
click at [759, 150] on div "Bonus 4: [PERSON_NAME] PAL21 Acrylic Demo ($97 VALUE)" at bounding box center [713, 125] width 146 height 50
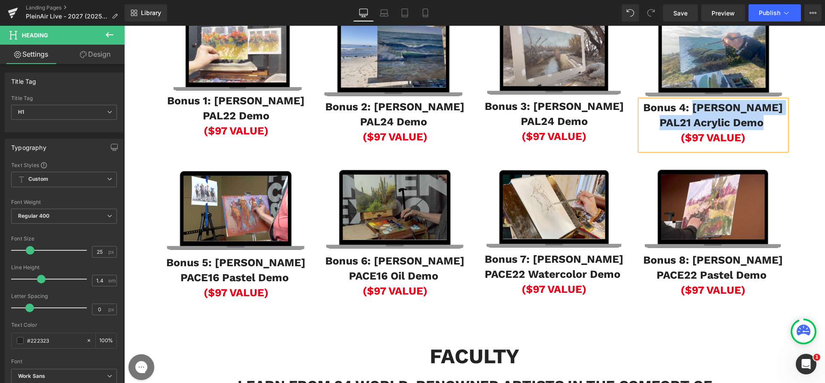
paste div
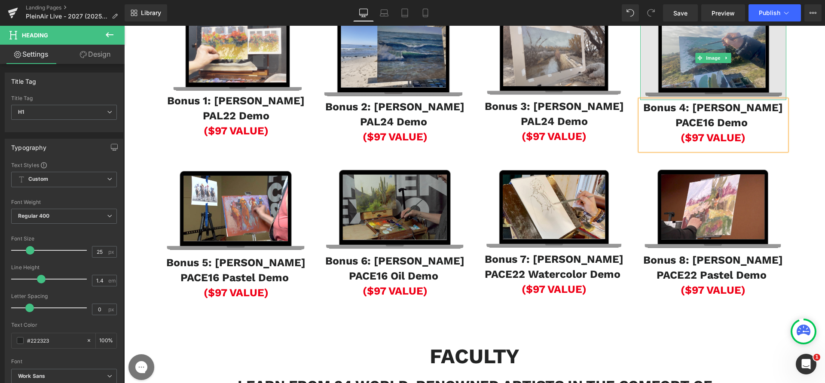
click at [707, 97] on img at bounding box center [713, 58] width 146 height 84
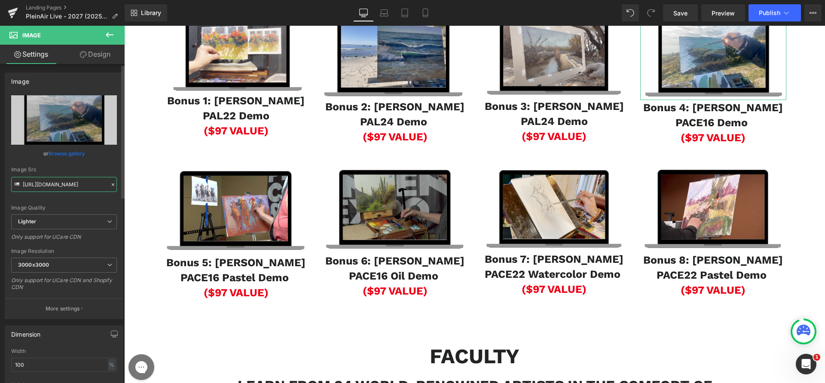
click at [47, 177] on input "[URL][DOMAIN_NAME]" at bounding box center [64, 184] width 106 height 15
paste input "[DOMAIN_NAME][URL]"
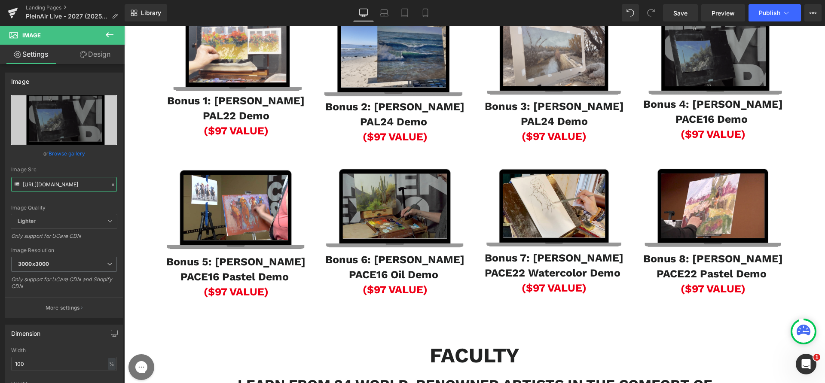
type input "[URL][DOMAIN_NAME]"
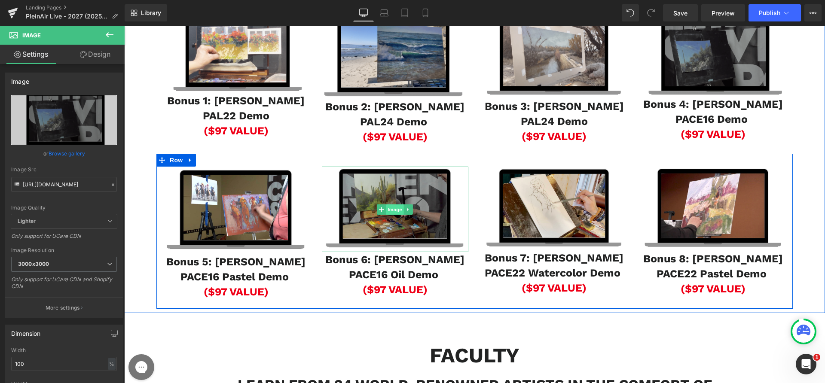
click at [388, 215] on span "Image" at bounding box center [395, 210] width 18 height 10
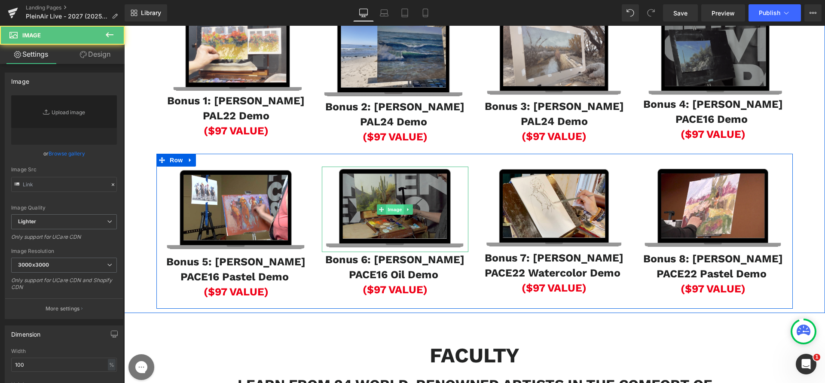
type input "[URL][DOMAIN_NAME]"
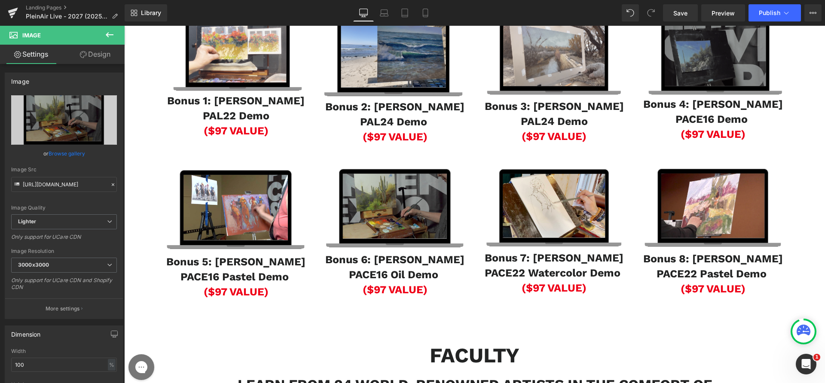
click at [378, 266] on b "Bonus 6: [PERSON_NAME]" at bounding box center [394, 260] width 139 height 12
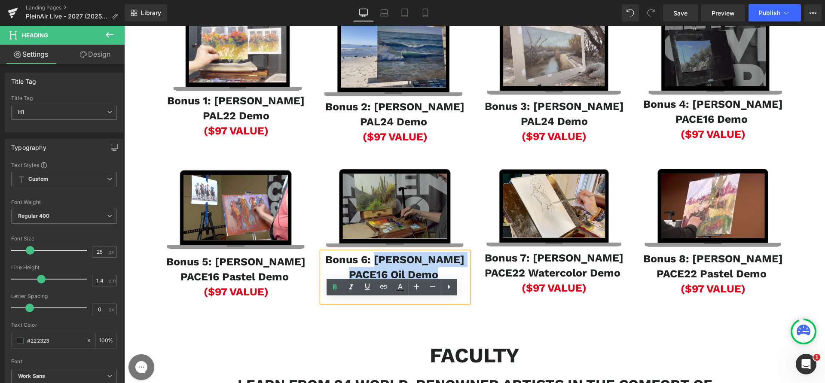
drag, startPoint x: 372, startPoint y: 306, endPoint x: 433, endPoint y: 315, distance: 61.3
click at [433, 303] on div "Bonus 6: [PERSON_NAME] PACE16 Oil Demo ($97 VALUE)" at bounding box center [395, 277] width 146 height 50
paste div
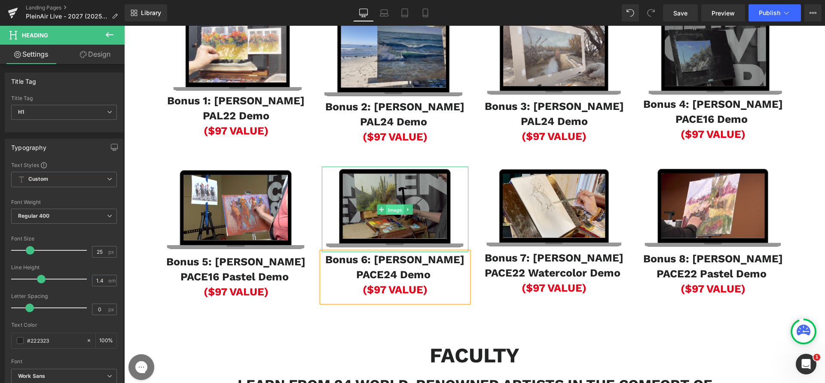
drag, startPoint x: 393, startPoint y: 257, endPoint x: 937, endPoint y: 348, distance: 550.7
click at [393, 215] on span "Image" at bounding box center [395, 210] width 18 height 10
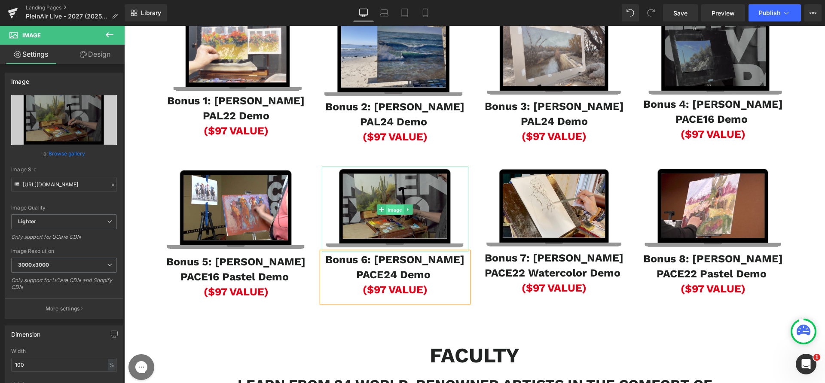
click at [388, 215] on span "Image" at bounding box center [395, 210] width 18 height 10
click at [66, 175] on div "Image Src [URL][DOMAIN_NAME]" at bounding box center [64, 179] width 106 height 25
click at [66, 180] on input "[URL][DOMAIN_NAME]" at bounding box center [64, 184] width 106 height 15
paste input "[DOMAIN_NAME][URL]"
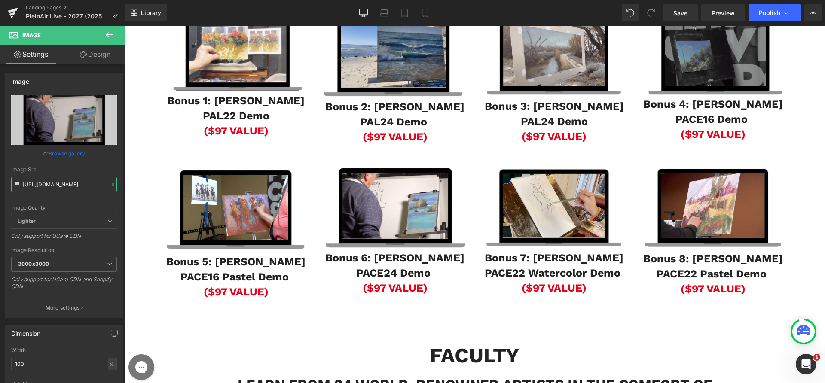
type input "[URL][DOMAIN_NAME]"
click at [547, 279] on b "PACE22 Watercolor Demo" at bounding box center [553, 273] width 136 height 12
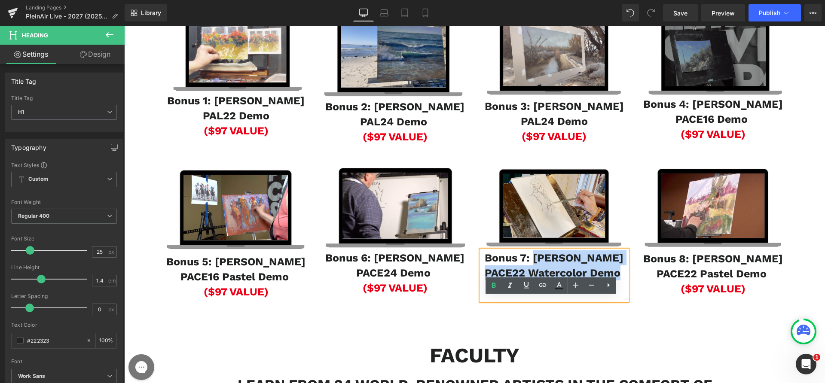
drag, startPoint x: 543, startPoint y: 306, endPoint x: 617, endPoint y: 320, distance: 75.2
click at [617, 301] on div "Bonus 7: [PERSON_NAME] PACE22 Watercolor Demo ($97 VALUE)" at bounding box center [554, 276] width 146 height 50
paste div
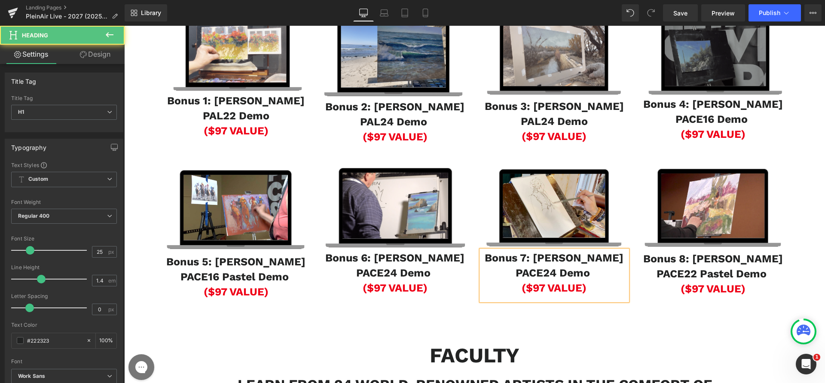
click at [532, 294] on span "($97 VALUE)" at bounding box center [554, 288] width 65 height 12
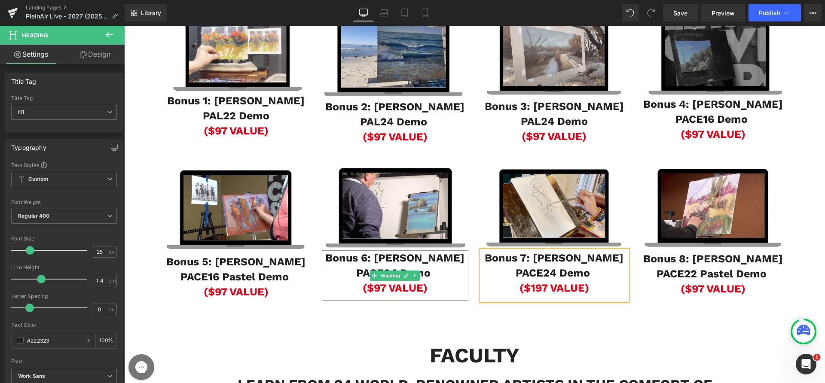
click at [369, 294] on span "($97 VALUE)" at bounding box center [395, 288] width 65 height 12
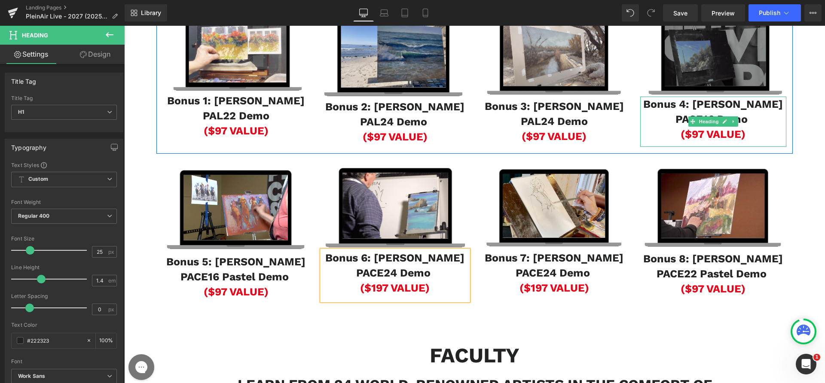
click at [690, 141] on span "($97 VALUE)" at bounding box center [713, 134] width 65 height 12
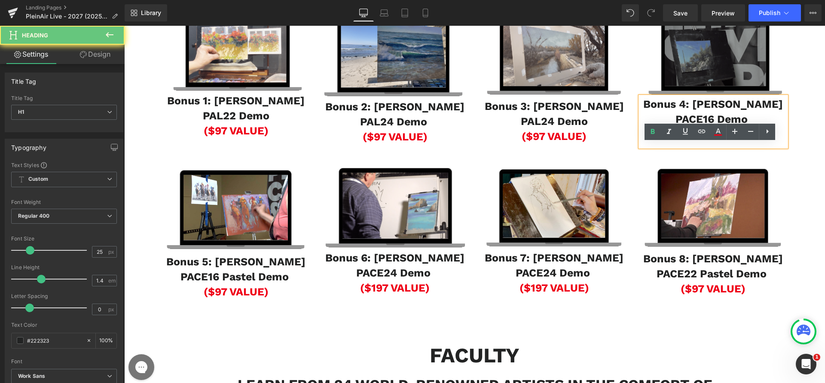
click at [690, 141] on span "($97 VALUE)" at bounding box center [713, 134] width 65 height 12
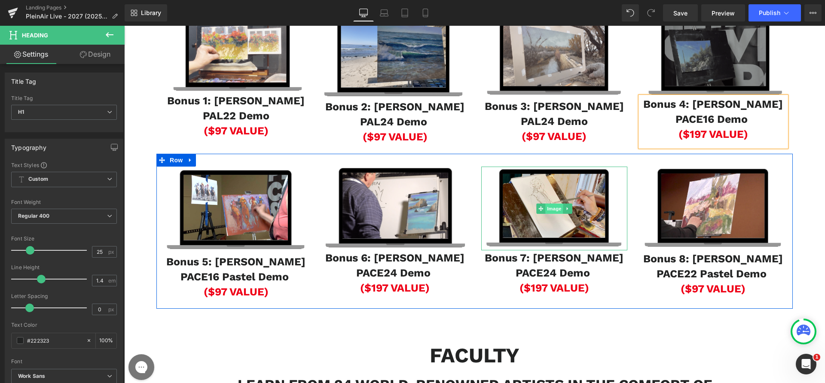
click at [545, 214] on span "Image" at bounding box center [554, 209] width 18 height 10
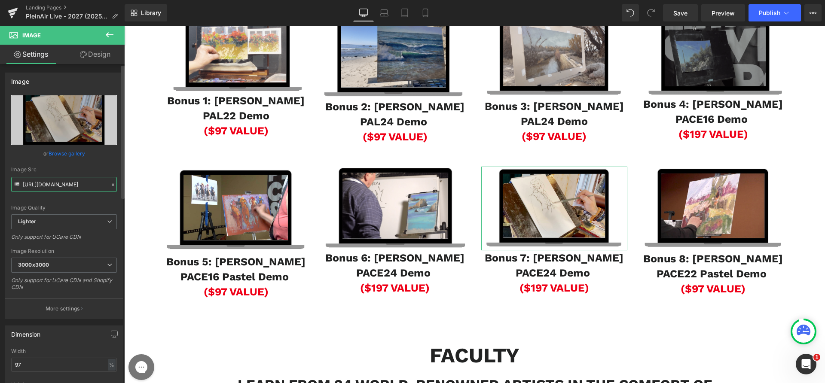
click at [69, 185] on input "[URL][DOMAIN_NAME]" at bounding box center [64, 184] width 106 height 15
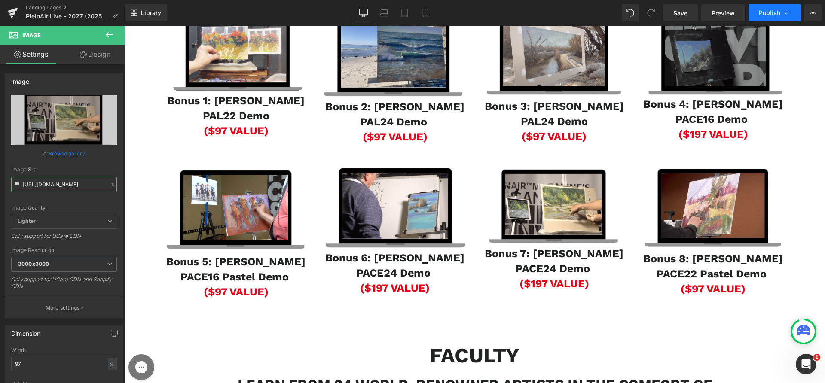
type input "[URL][DOMAIN_NAME]"
click at [771, 7] on button "Publish" at bounding box center [775, 12] width 52 height 17
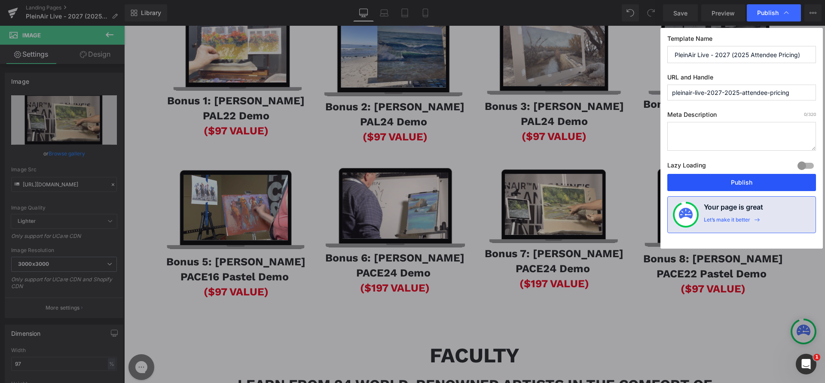
drag, startPoint x: 699, startPoint y: 179, endPoint x: 466, endPoint y: 181, distance: 232.5
click at [699, 179] on button "Publish" at bounding box center [741, 182] width 149 height 17
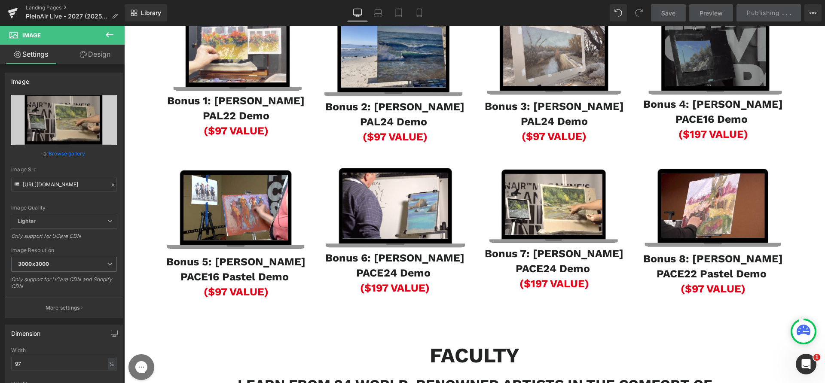
scroll to position [1252, 0]
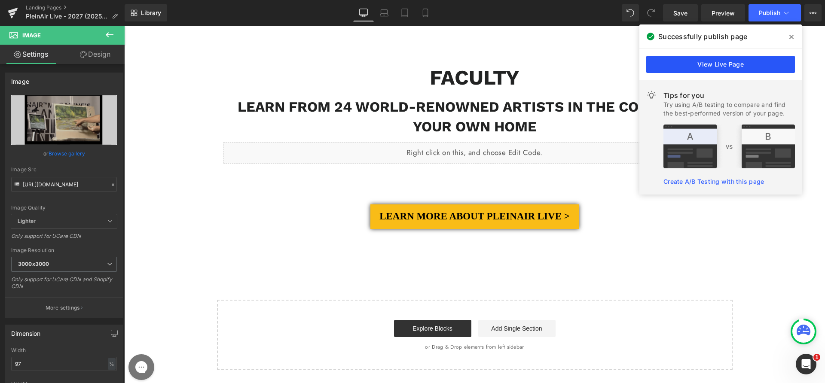
click at [726, 72] on link "View Live Page" at bounding box center [720, 64] width 149 height 17
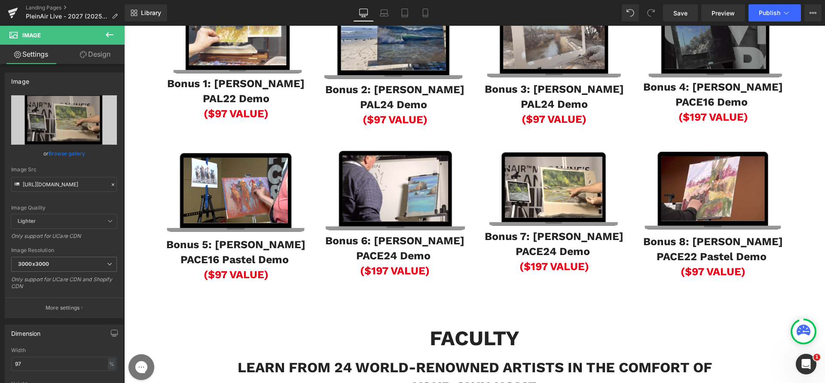
scroll to position [839, 0]
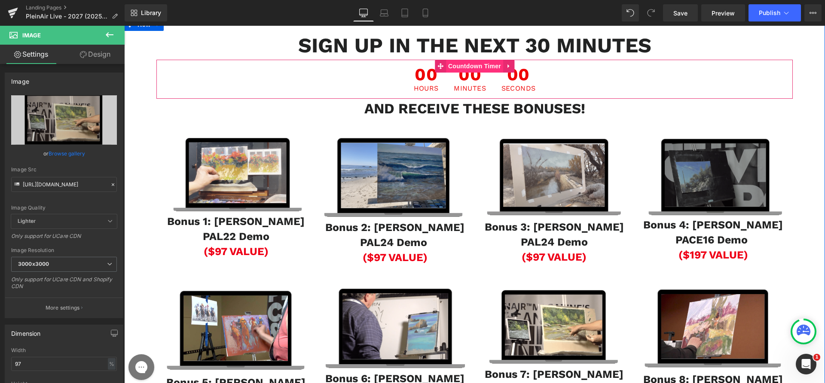
click at [465, 73] on span "Countdown Timer" at bounding box center [474, 66] width 57 height 13
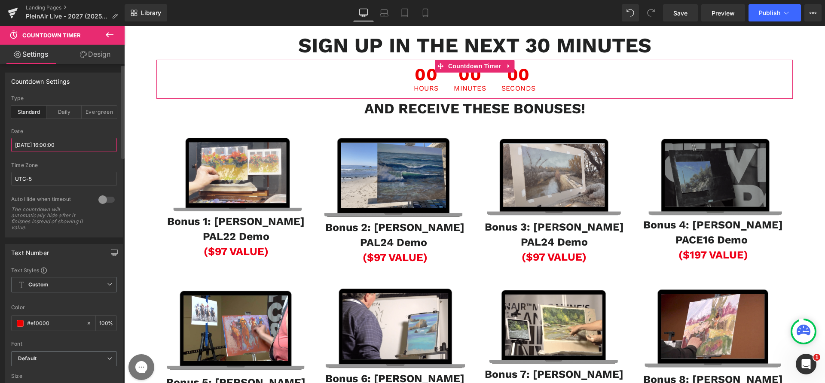
click at [70, 143] on input "[DATE] 16:00:00" at bounding box center [64, 145] width 106 height 14
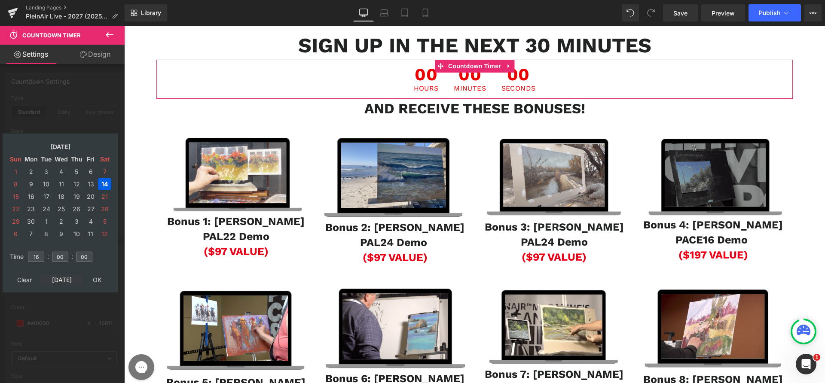
click at [59, 285] on td "[DATE]" at bounding box center [61, 280] width 41 height 12
type input "11"
type input "50"
type input "36"
click at [73, 199] on td "18" at bounding box center [77, 197] width 14 height 12
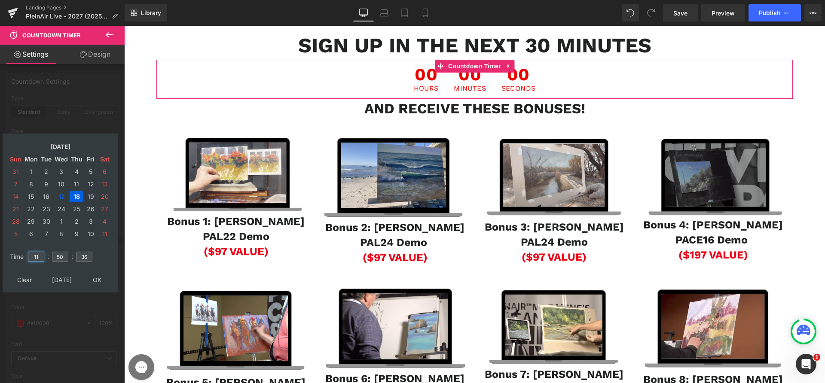
click at [40, 259] on input "11" at bounding box center [36, 257] width 16 height 10
type input "19"
type input "00"
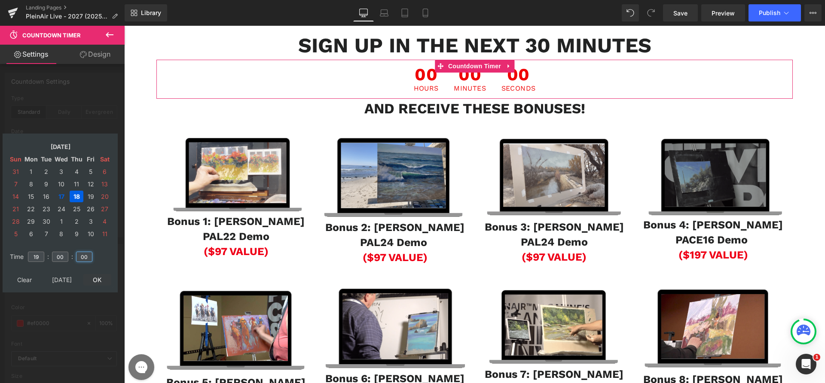
type input "00"
type input "[DATE] 19:00:00"
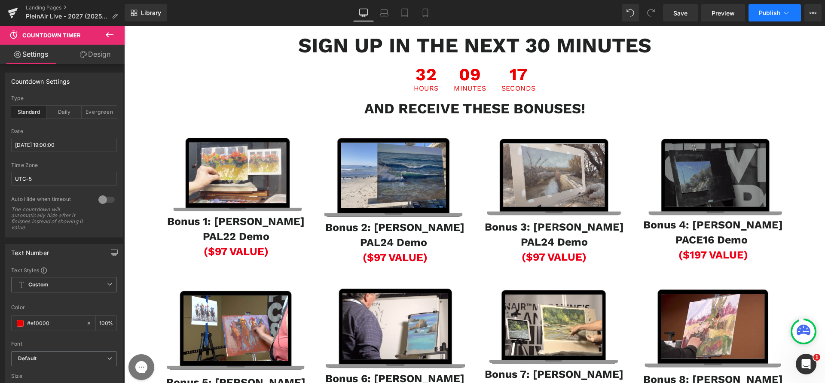
click at [772, 14] on span "Publish" at bounding box center [769, 12] width 21 height 7
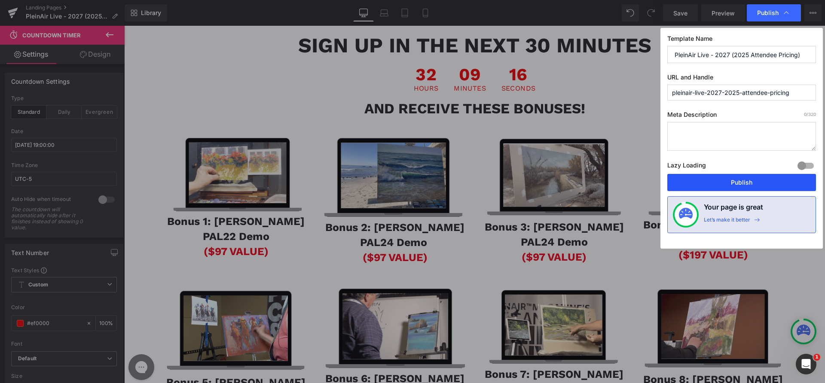
drag, startPoint x: 769, startPoint y: 176, endPoint x: 644, endPoint y: 152, distance: 126.9
click at [769, 176] on button "Publish" at bounding box center [741, 182] width 149 height 17
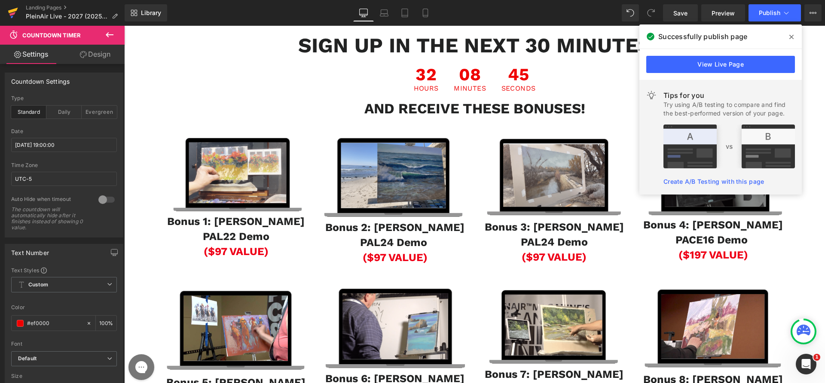
click at [8, 10] on icon at bounding box center [13, 12] width 10 height 21
